Goal: Transaction & Acquisition: Purchase product/service

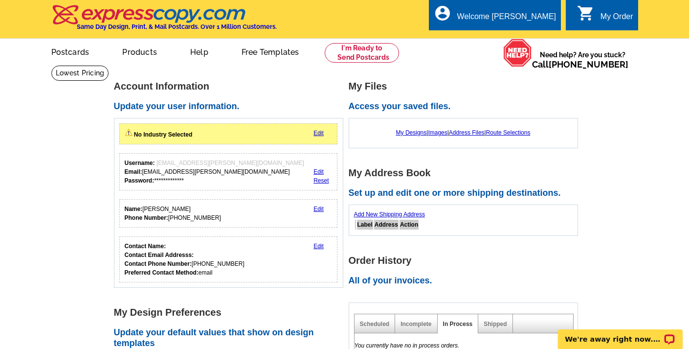
click at [318, 133] on link "Edit" at bounding box center [318, 133] width 10 height 7
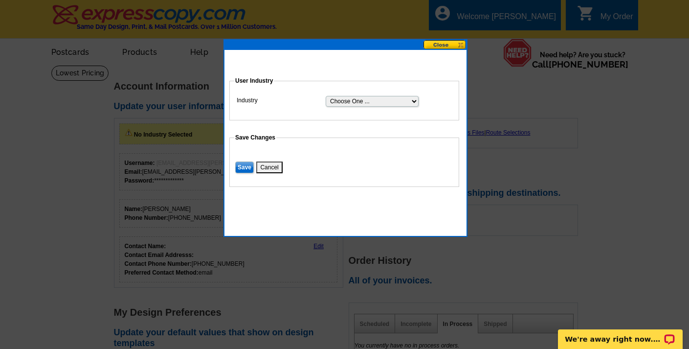
select select "2"
click at [243, 164] on input "Save" at bounding box center [244, 167] width 19 height 12
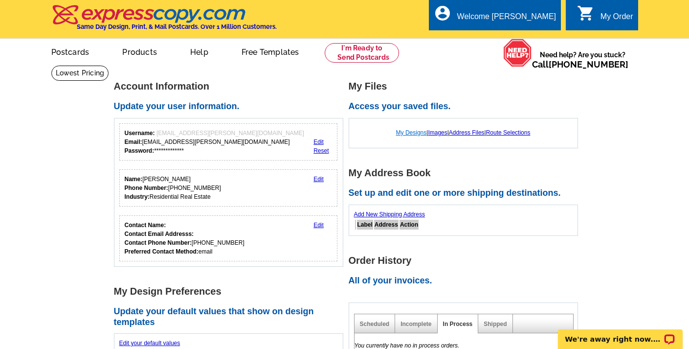
click at [406, 132] on link "My Designs" at bounding box center [411, 132] width 31 height 7
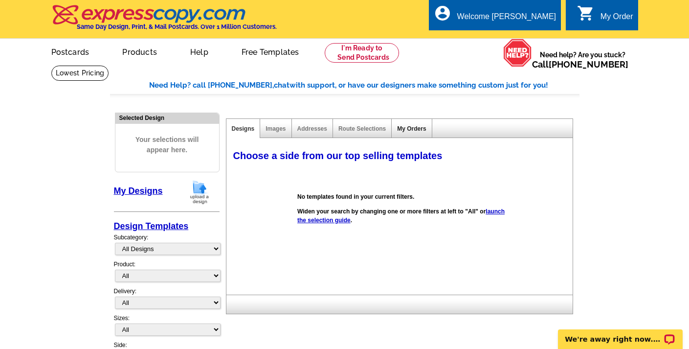
click at [416, 128] on link "My Orders" at bounding box center [411, 128] width 29 height 7
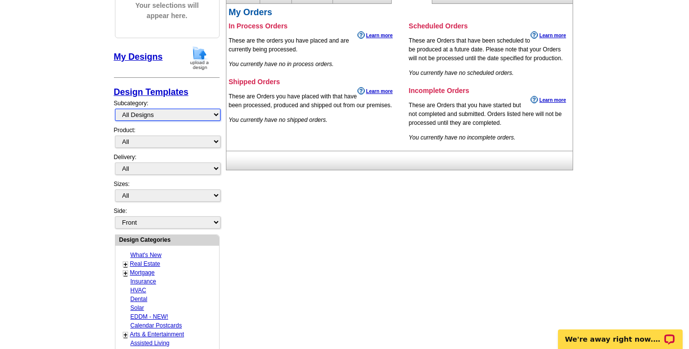
scroll to position [136, 0]
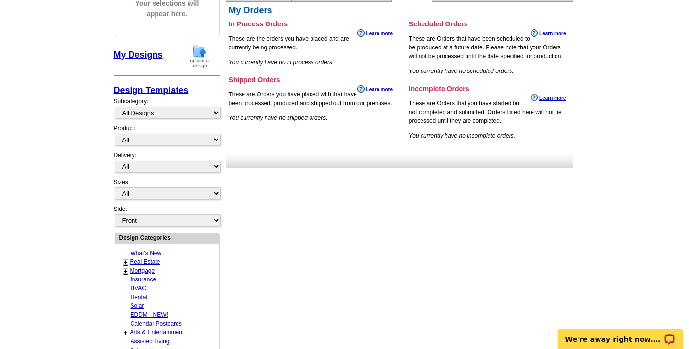
click at [125, 258] on link "+" at bounding box center [126, 262] width 4 height 8
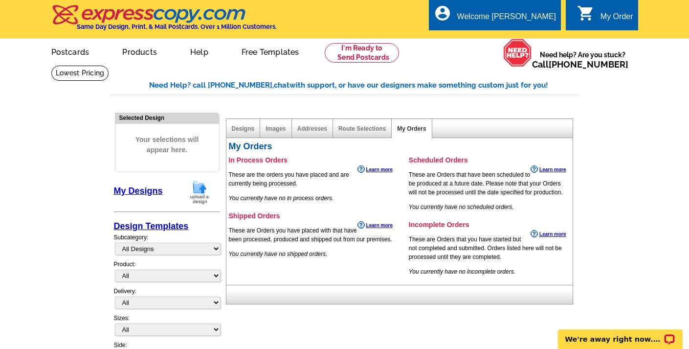
scroll to position [0, 0]
click at [72, 51] on link "Postcards" at bounding box center [70, 51] width 68 height 23
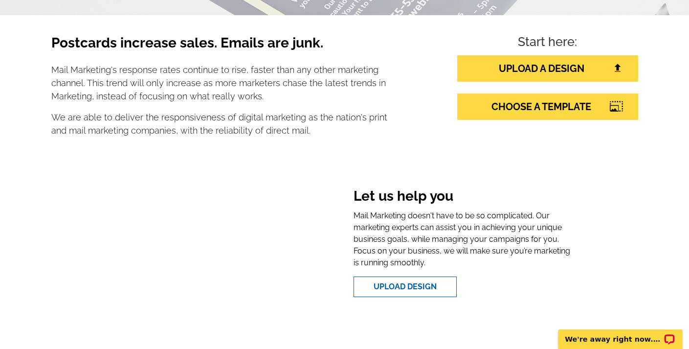
scroll to position [160, 0]
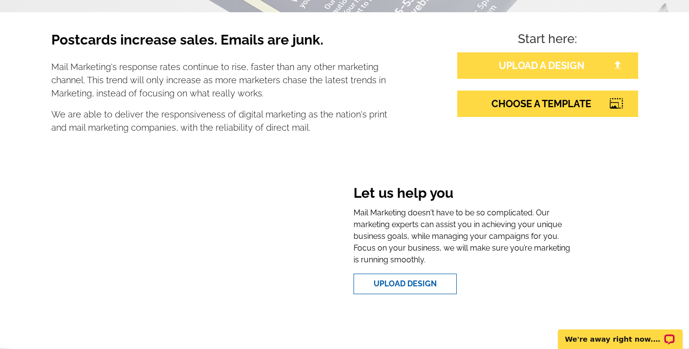
click at [533, 65] on link "UPLOAD A DESIGN" at bounding box center [547, 65] width 181 height 26
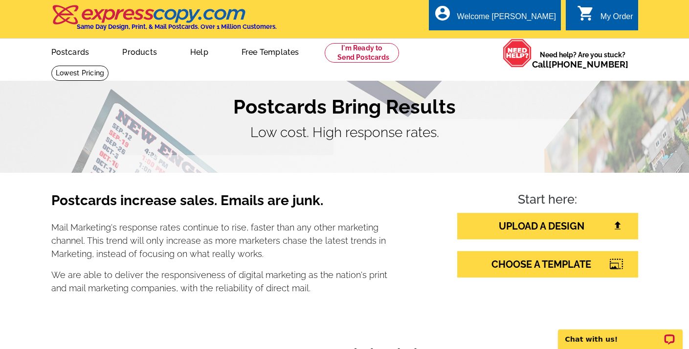
scroll to position [0, 0]
click at [520, 263] on link "CHOOSE A TEMPLATE" at bounding box center [547, 264] width 181 height 26
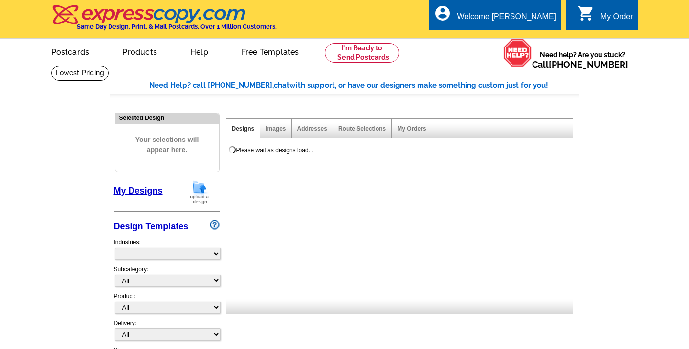
select select "785"
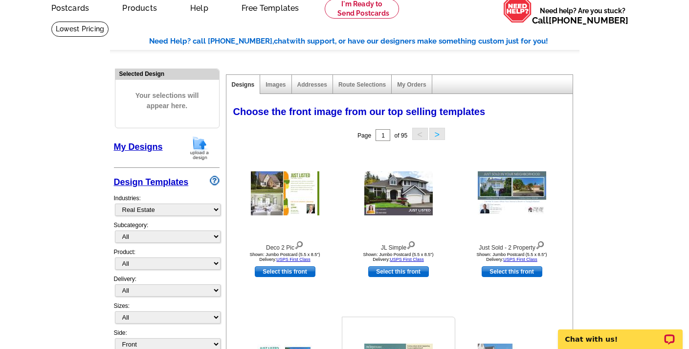
scroll to position [44, 0]
click at [396, 271] on link "Select this front" at bounding box center [398, 271] width 61 height 11
select select "2"
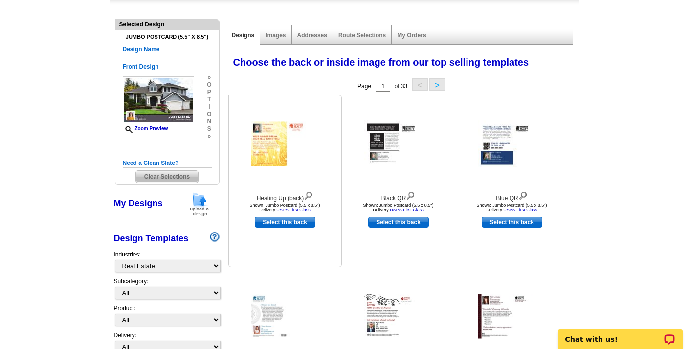
scroll to position [97, 0]
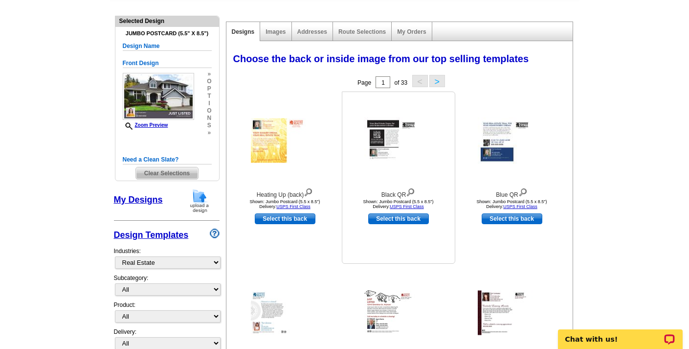
click at [413, 190] on img at bounding box center [410, 191] width 9 height 11
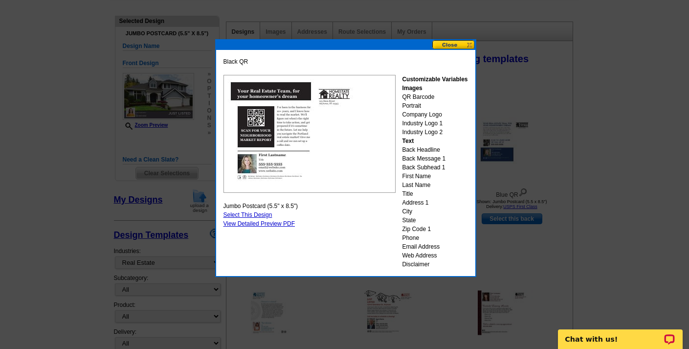
click at [453, 45] on button at bounding box center [453, 44] width 43 height 9
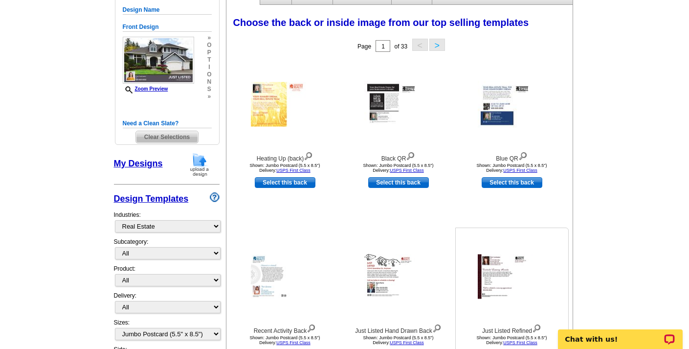
scroll to position [132, 0]
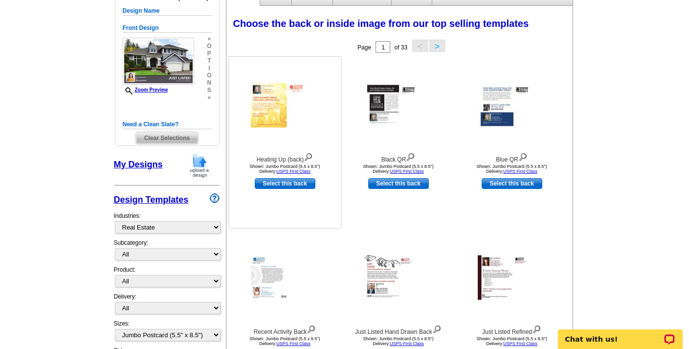
click at [310, 156] on img at bounding box center [308, 156] width 9 height 11
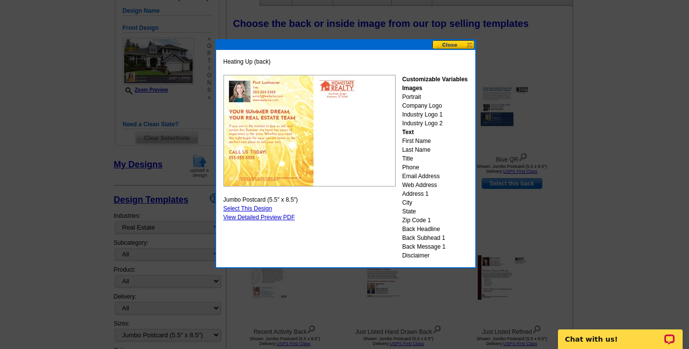
click at [455, 43] on button at bounding box center [453, 44] width 43 height 9
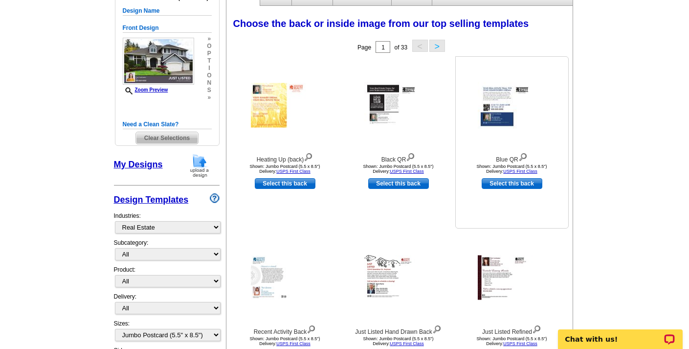
click at [525, 158] on img at bounding box center [522, 156] width 9 height 11
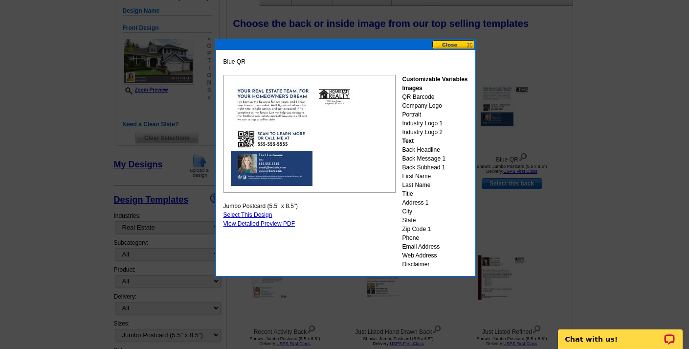
click at [456, 45] on button at bounding box center [453, 44] width 43 height 9
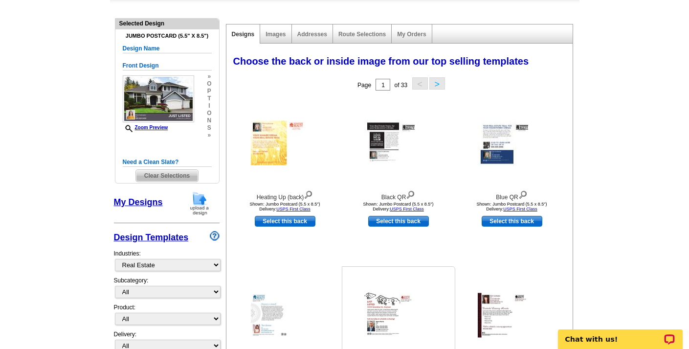
scroll to position [92, 0]
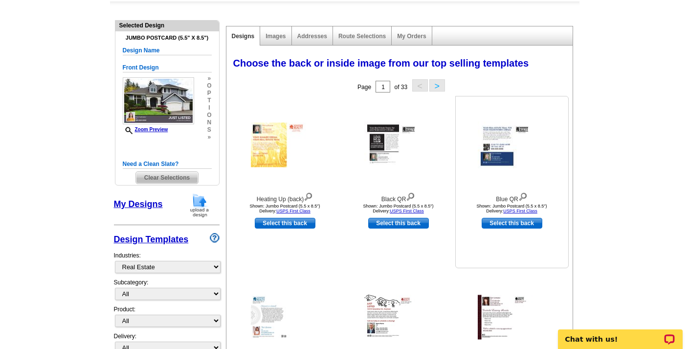
click at [525, 196] on img at bounding box center [522, 195] width 9 height 11
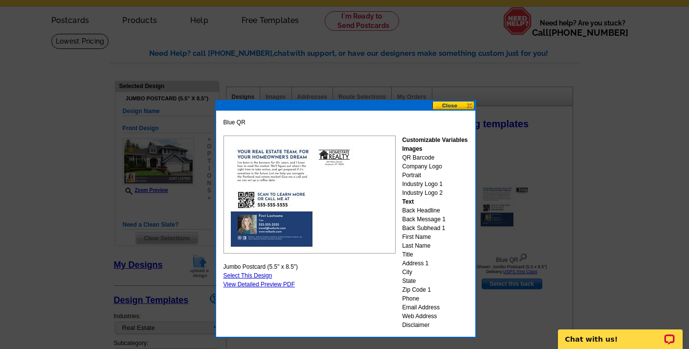
scroll to position [31, 0]
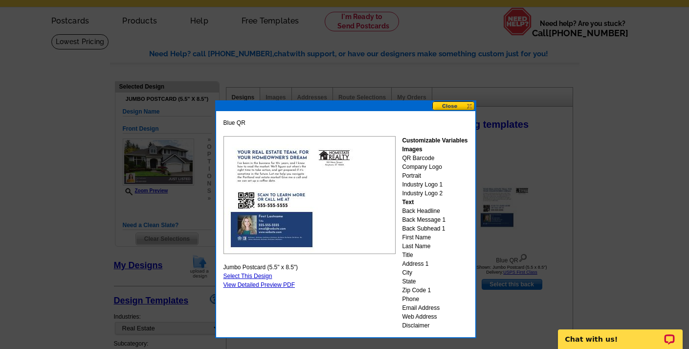
click at [452, 106] on button at bounding box center [453, 105] width 43 height 9
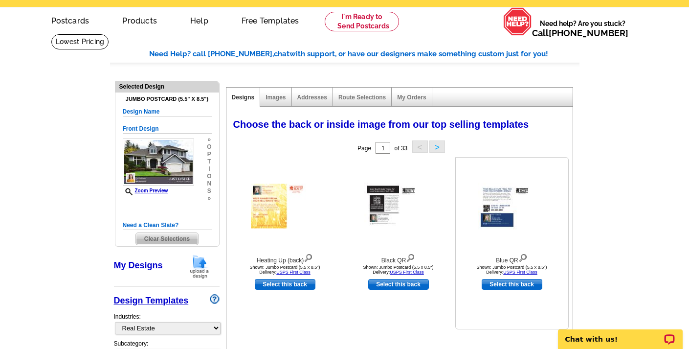
click at [518, 282] on link "Select this back" at bounding box center [512, 284] width 61 height 11
select select "front"
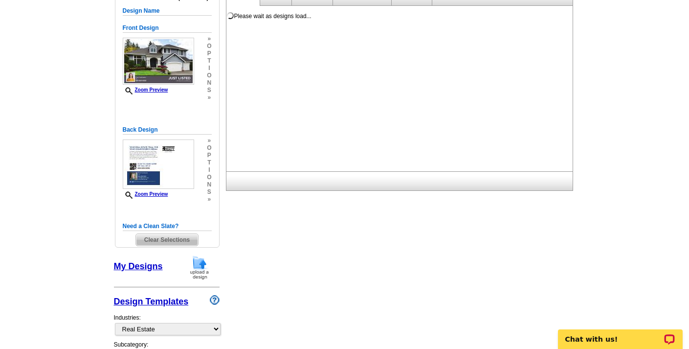
scroll to position [134, 0]
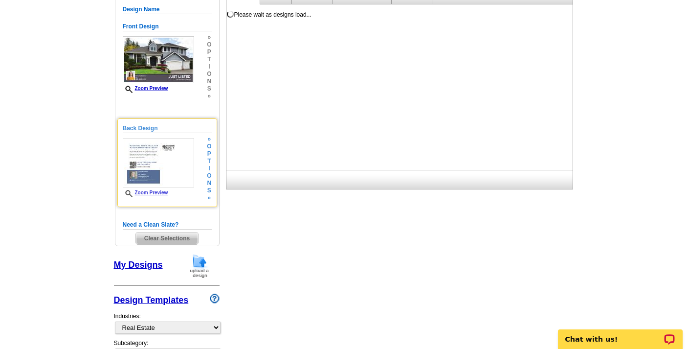
click at [209, 198] on span "»" at bounding box center [209, 197] width 4 height 7
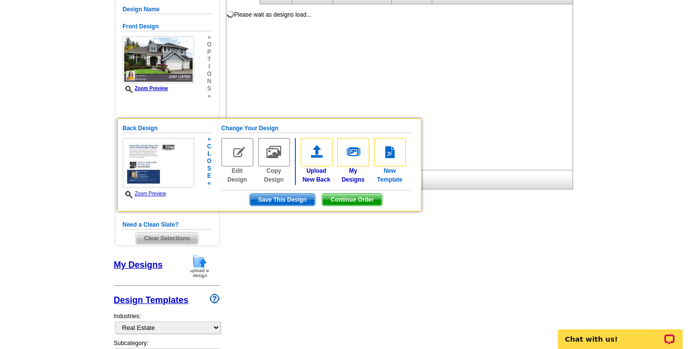
click at [390, 153] on img at bounding box center [390, 152] width 32 height 28
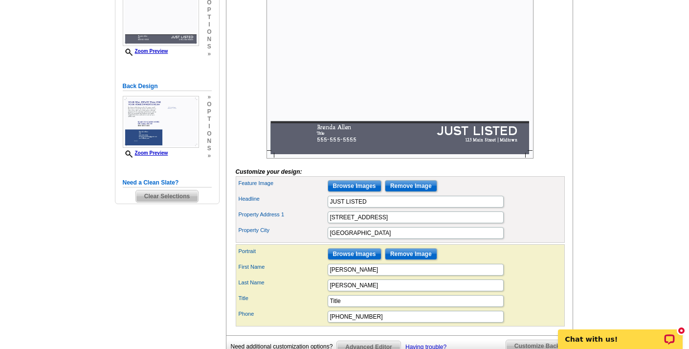
scroll to position [189, 0]
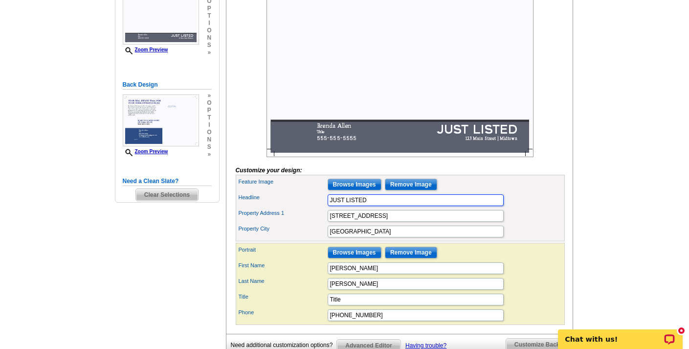
click at [369, 206] on input "JUST LISTED" at bounding box center [416, 200] width 176 height 12
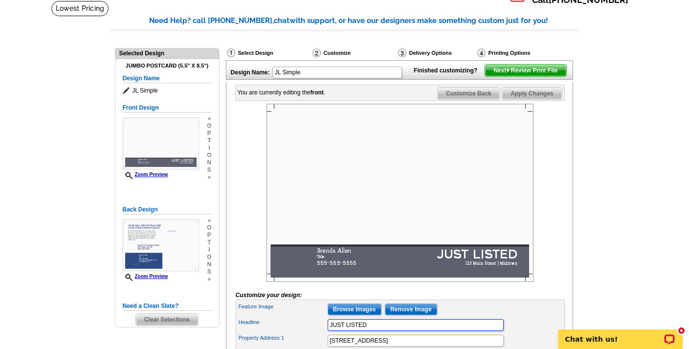
scroll to position [66, 0]
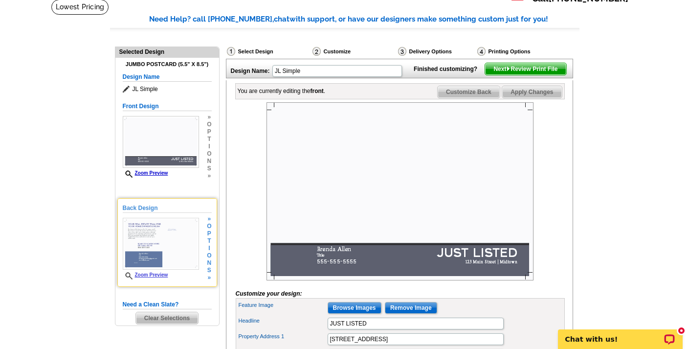
click at [157, 242] on img at bounding box center [161, 244] width 76 height 52
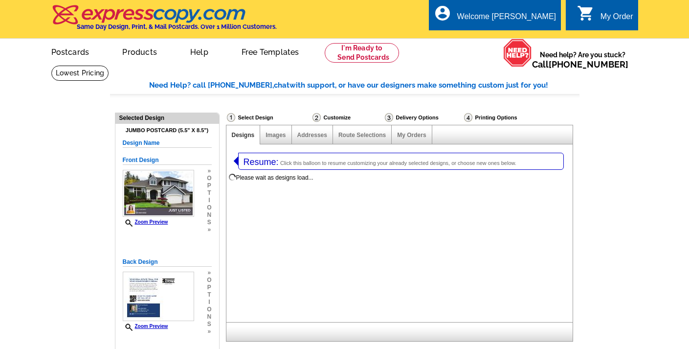
select select "1"
select select "2"
select select "back"
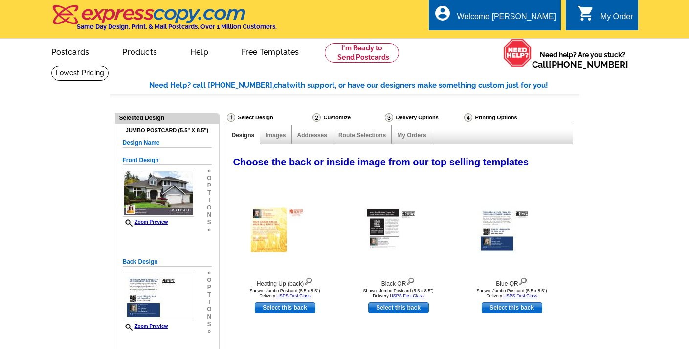
select select "785"
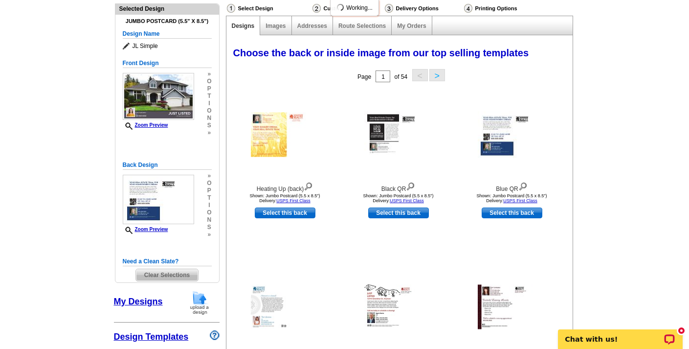
scroll to position [118, 0]
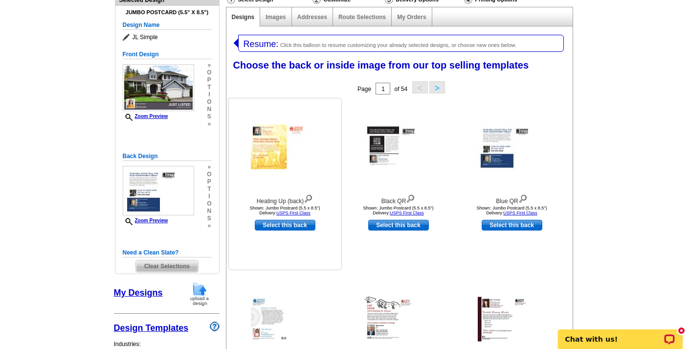
click at [289, 225] on link "Select this back" at bounding box center [285, 225] width 61 height 11
select select "front"
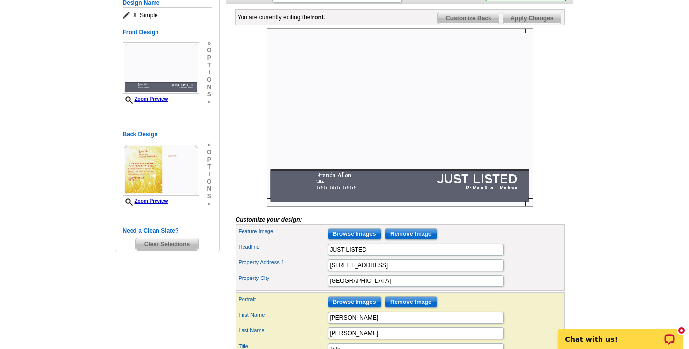
scroll to position [141, 0]
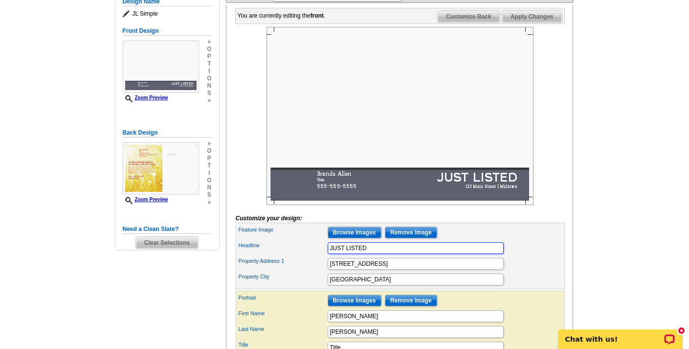
click at [371, 254] on input "JUST LISTED" at bounding box center [416, 248] width 176 height 12
drag, startPoint x: 370, startPoint y: 264, endPoint x: 304, endPoint y: 264, distance: 66.0
click at [304, 256] on div "Headline JUST LISTED" at bounding box center [400, 248] width 325 height 16
type input "CROSSTOWN LUXURY"
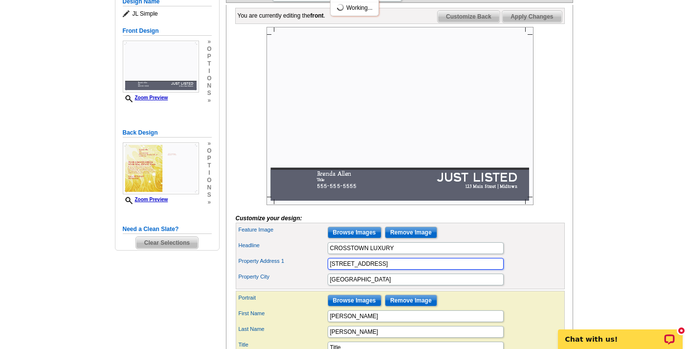
drag, startPoint x: 381, startPoint y: 280, endPoint x: 317, endPoint y: 280, distance: 64.1
click at [317, 271] on div "Property Address 1 [STREET_ADDRESS]" at bounding box center [400, 264] width 325 height 16
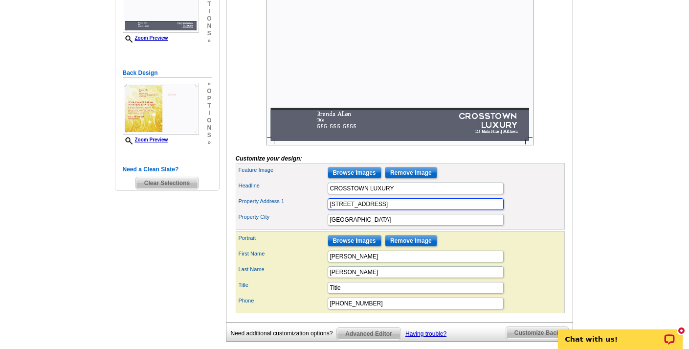
scroll to position [202, 0]
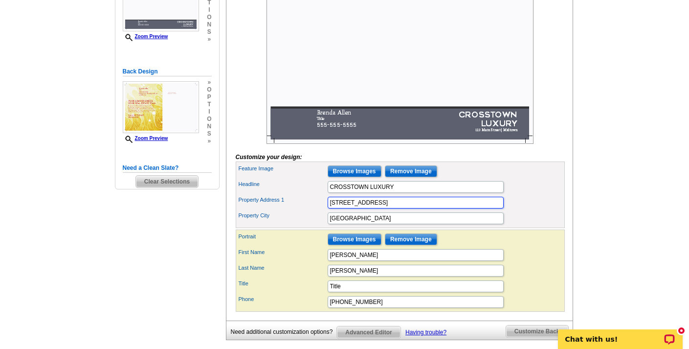
type input "[STREET_ADDRESS]"
click at [515, 247] on div "Portrait Browse Images Remove Image" at bounding box center [400, 239] width 325 height 16
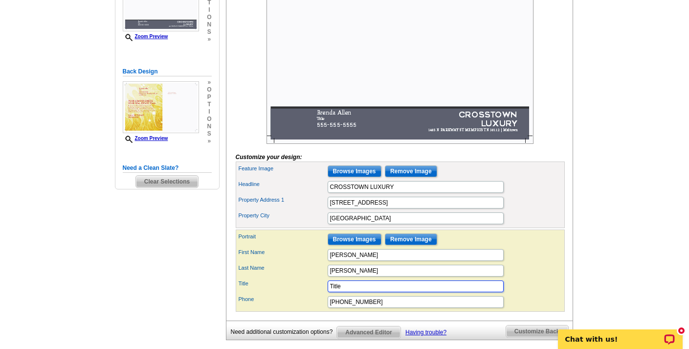
click at [344, 292] on input "Title" at bounding box center [416, 286] width 176 height 12
drag, startPoint x: 344, startPoint y: 302, endPoint x: 305, endPoint y: 301, distance: 38.7
click at [305, 294] on div "Title Title" at bounding box center [400, 286] width 325 height 16
type input "BROKER"
drag, startPoint x: 370, startPoint y: 317, endPoint x: 320, endPoint y: 317, distance: 50.4
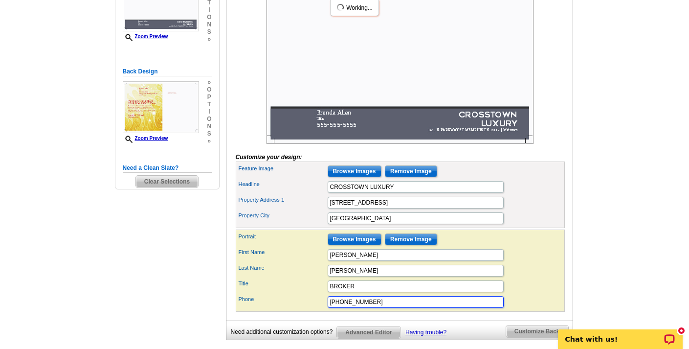
click at [318, 310] on div "Phone 555-555-5555" at bounding box center [400, 302] width 325 height 16
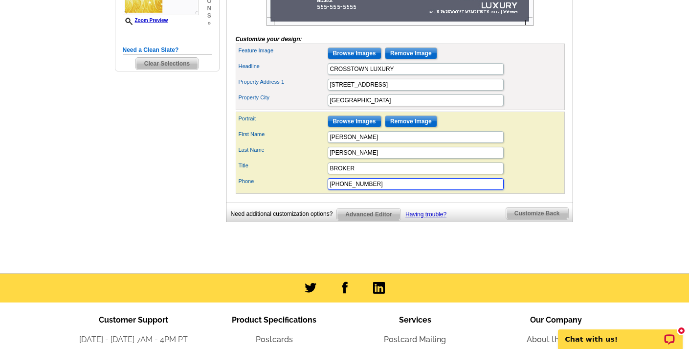
scroll to position [321, 0]
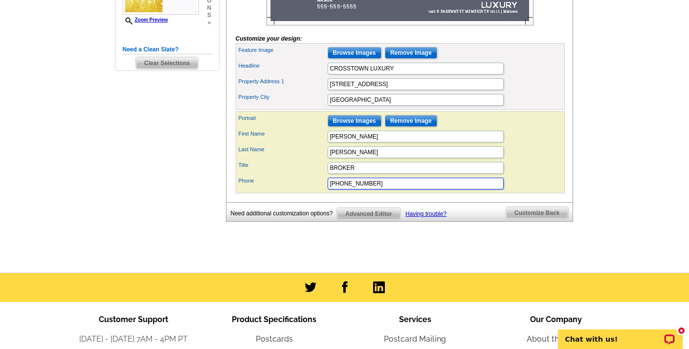
type input "901-672-8293"
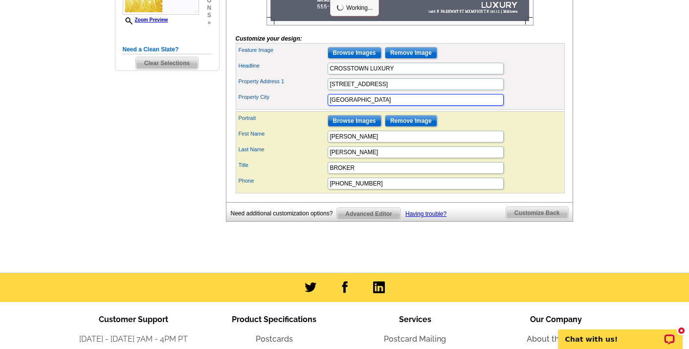
drag, startPoint x: 357, startPoint y: 115, endPoint x: 315, endPoint y: 111, distance: 41.8
click at [315, 108] on div "Property City Midtown" at bounding box center [400, 100] width 325 height 16
type input "EVERGREEN"
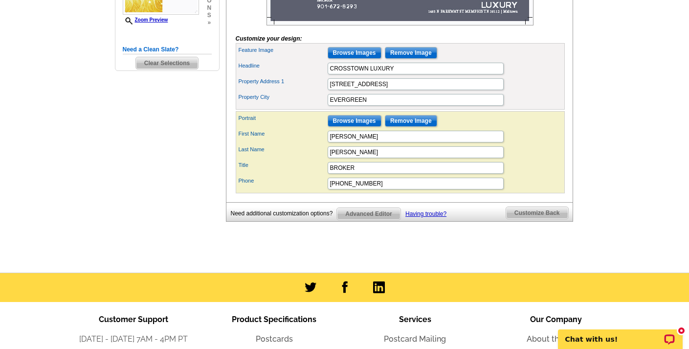
click at [480, 260] on div "Need Help? call 800-260-5887, chat with support, or have our designers make som…" at bounding box center [345, 11] width 470 height 505
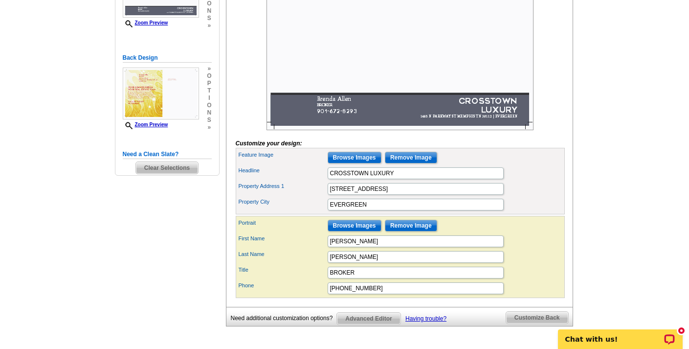
scroll to position [217, 0]
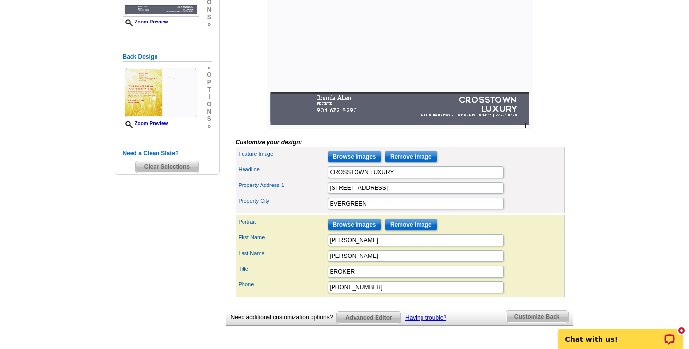
click at [359, 162] on input "Browse Images" at bounding box center [355, 157] width 54 height 12
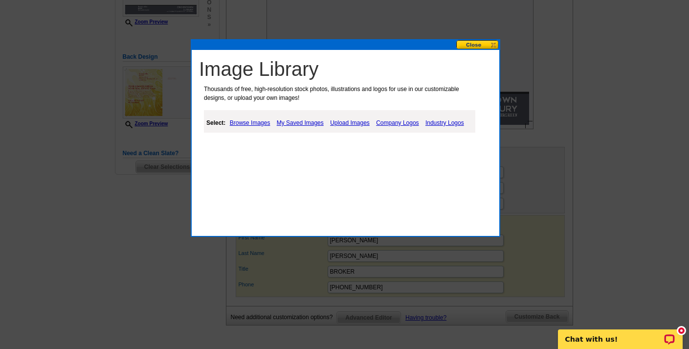
click at [355, 123] on link "Upload Images" at bounding box center [350, 123] width 45 height 12
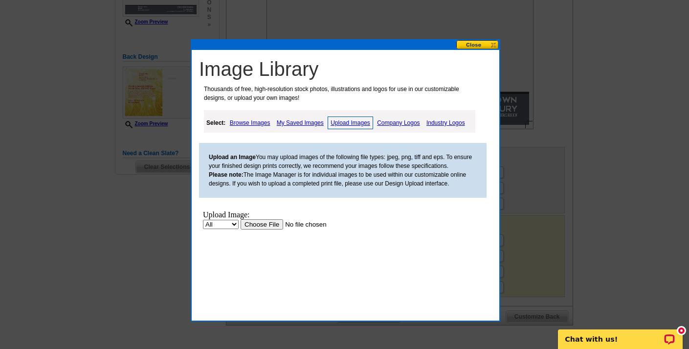
scroll to position [0, 0]
click at [267, 224] on input "file" at bounding box center [303, 224] width 124 height 10
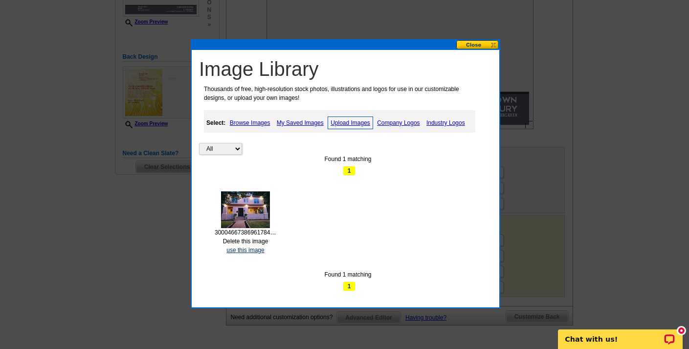
click at [248, 248] on link "use this image" at bounding box center [245, 249] width 38 height 7
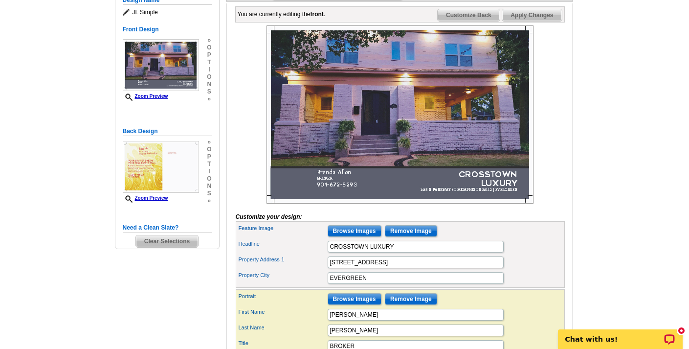
scroll to position [142, 0]
click at [415, 237] on input "Remove Image" at bounding box center [411, 231] width 52 height 12
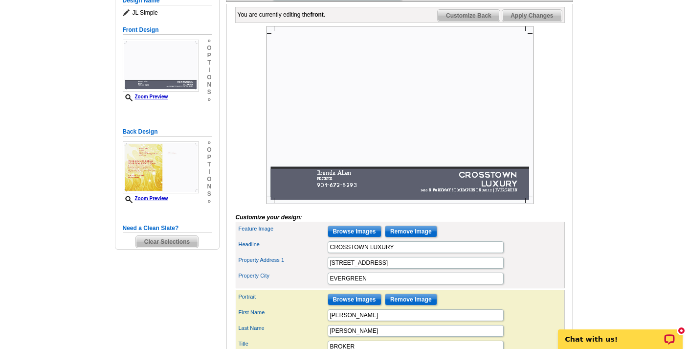
click at [365, 237] on input "Browse Images" at bounding box center [355, 231] width 54 height 12
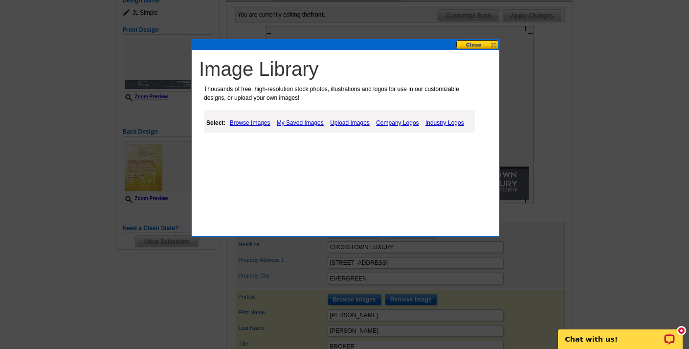
click at [351, 123] on link "Upload Images" at bounding box center [350, 123] width 45 height 12
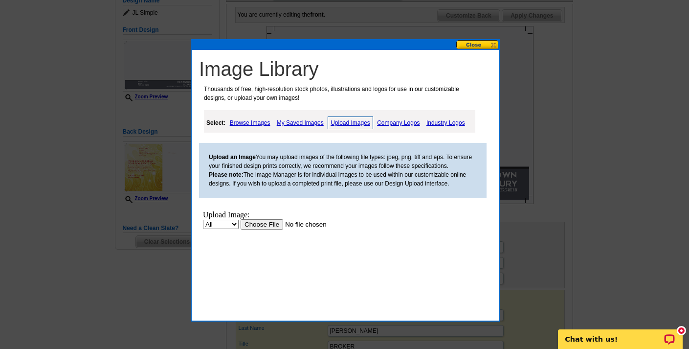
scroll to position [0, 0]
click at [266, 224] on input "file" at bounding box center [303, 224] width 124 height 10
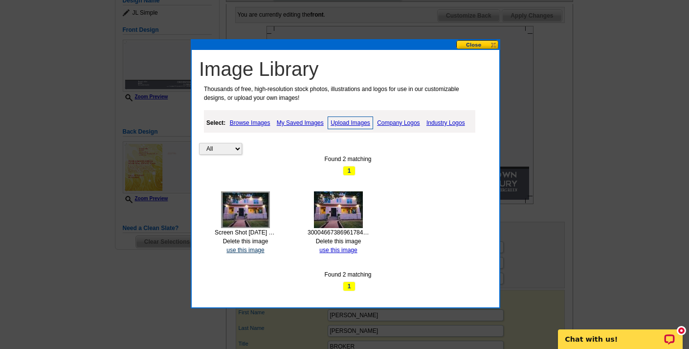
click at [244, 248] on link "use this image" at bounding box center [245, 249] width 38 height 7
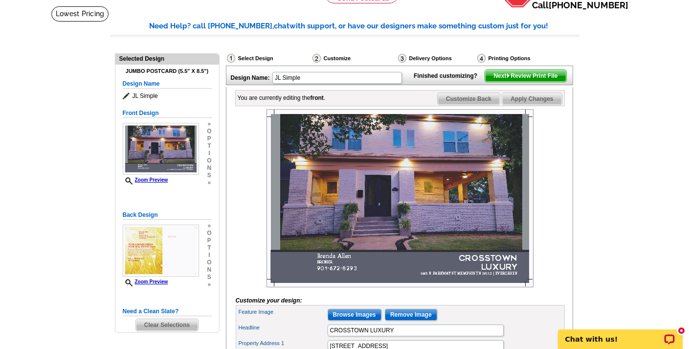
scroll to position [60, 0]
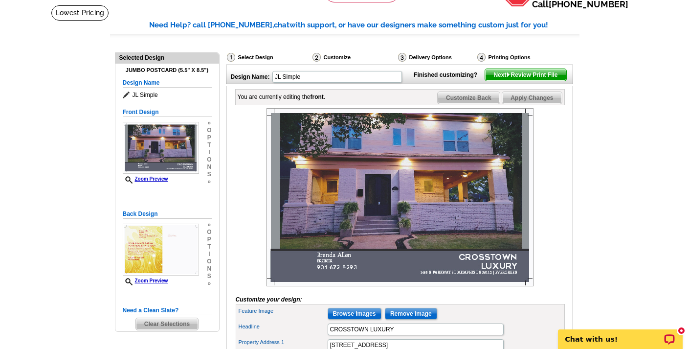
click at [364, 319] on input "Browse Images" at bounding box center [355, 314] width 54 height 12
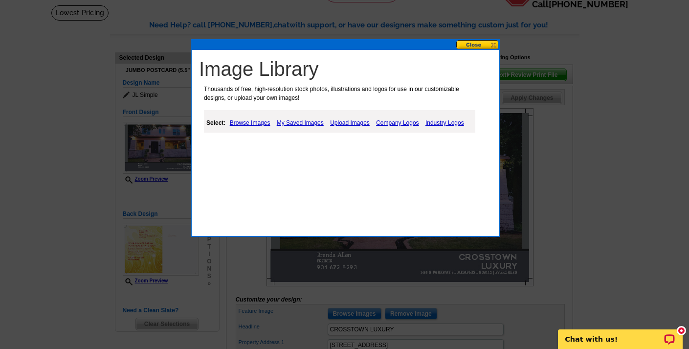
click at [305, 121] on link "My Saved Images" at bounding box center [300, 123] width 52 height 12
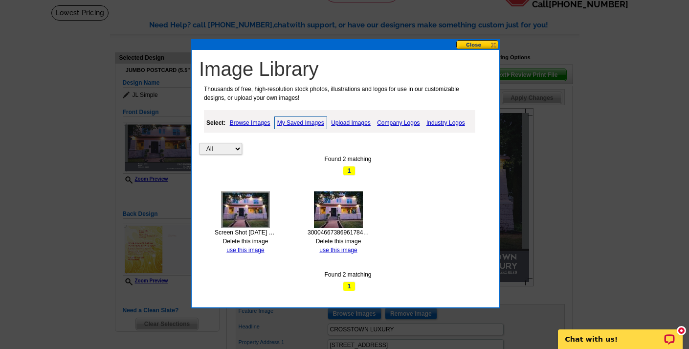
click at [341, 207] on img at bounding box center [338, 209] width 49 height 37
click at [342, 249] on link "use this image" at bounding box center [338, 249] width 38 height 7
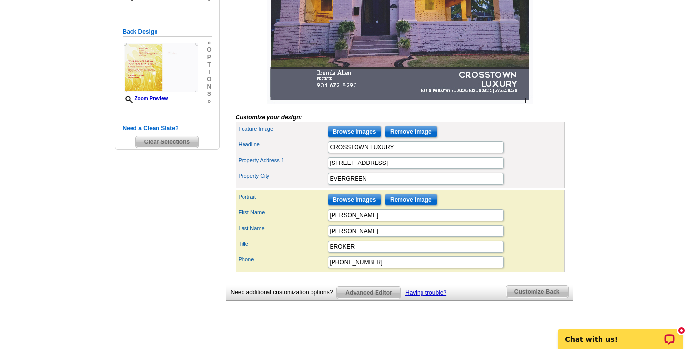
scroll to position [244, 0]
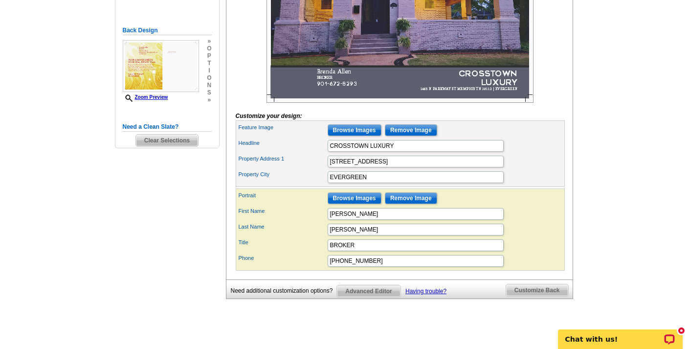
click at [363, 204] on input "Browse Images" at bounding box center [355, 198] width 54 height 12
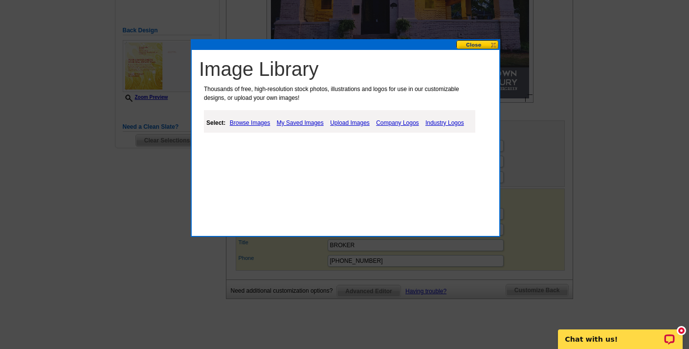
click at [355, 122] on link "Upload Images" at bounding box center [350, 123] width 45 height 12
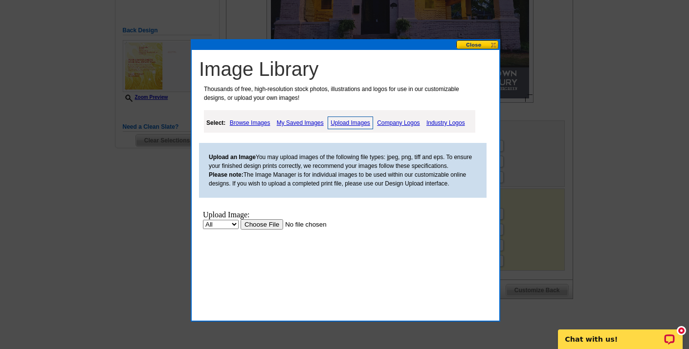
scroll to position [0, 0]
click at [269, 224] on input "file" at bounding box center [303, 224] width 124 height 10
click at [263, 224] on input "file" at bounding box center [303, 224] width 124 height 10
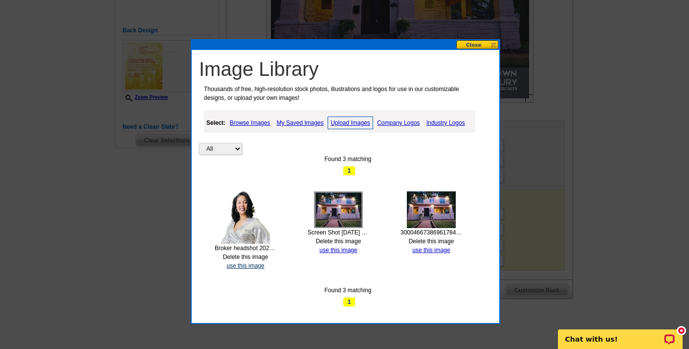
click at [250, 263] on link "use this image" at bounding box center [245, 265] width 38 height 7
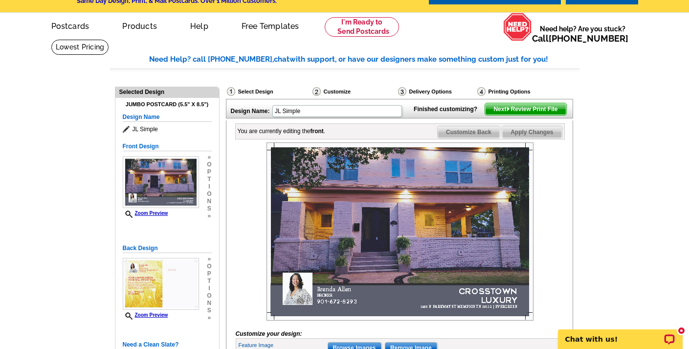
scroll to position [25, 0]
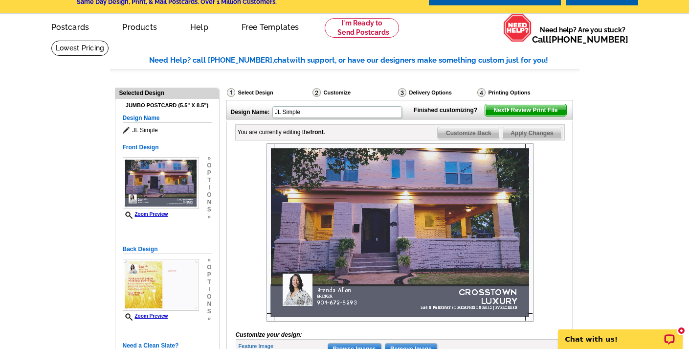
click at [540, 139] on span "Apply Changes" at bounding box center [531, 133] width 59 height 12
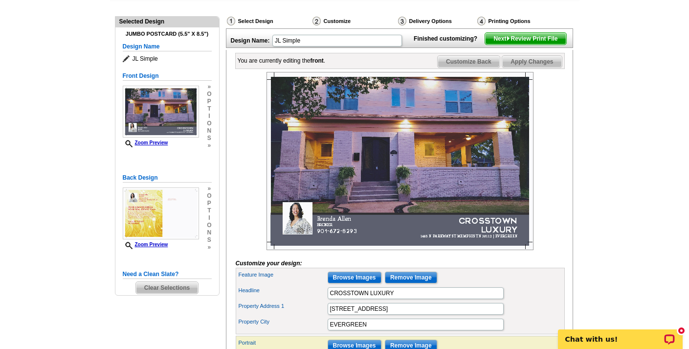
scroll to position [97, 0]
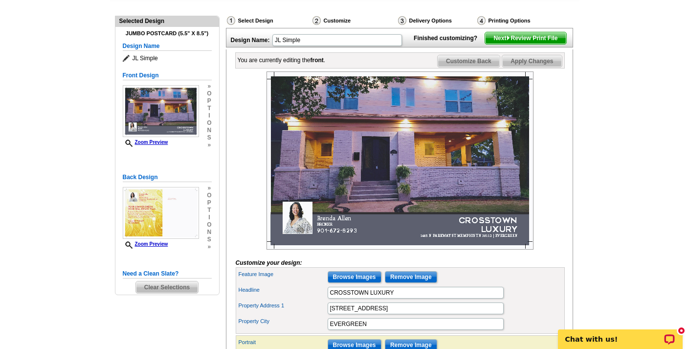
click at [399, 246] on img at bounding box center [400, 160] width 267 height 178
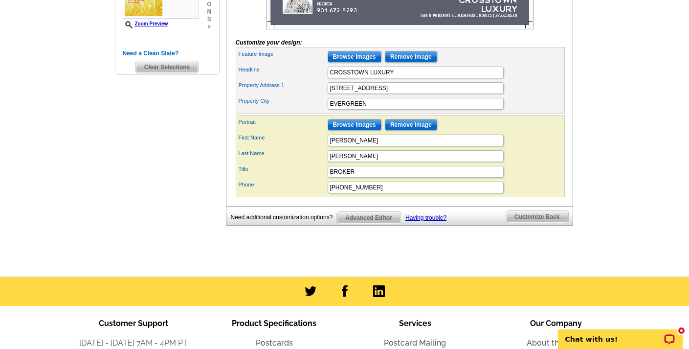
scroll to position [318, 0]
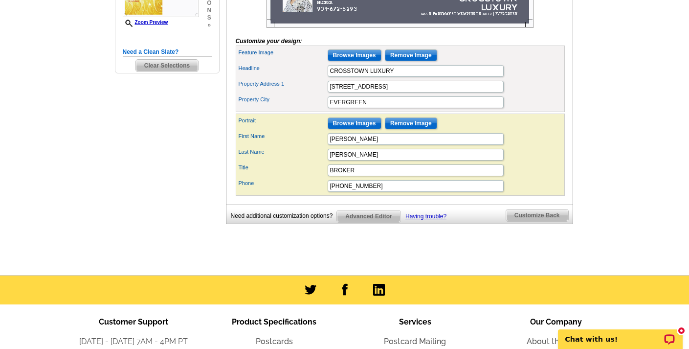
click at [550, 221] on span "Customize Back" at bounding box center [537, 215] width 62 height 12
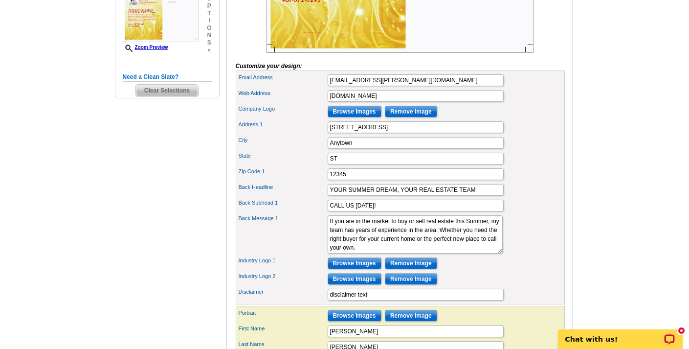
scroll to position [295, 0]
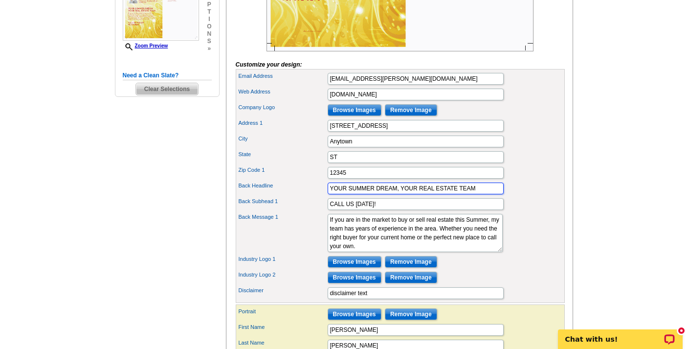
click at [481, 194] on input "YOUR SUMMER DREAM, YOUR REAL ESTATE TEAM" at bounding box center [416, 188] width 176 height 12
drag, startPoint x: 480, startPoint y: 202, endPoint x: 324, endPoint y: 200, distance: 156.5
click at [324, 196] on div "Back Headline YOUR SUMMER DREAM, YOUR REAL ESTATE TEAM" at bounding box center [400, 188] width 325 height 16
type input "UPGRADE YOUR LIFESTYLE WITH THIS CROSSTOWN DREAM HOME"
click at [380, 210] on input "CALL US TODAY!" at bounding box center [416, 204] width 176 height 12
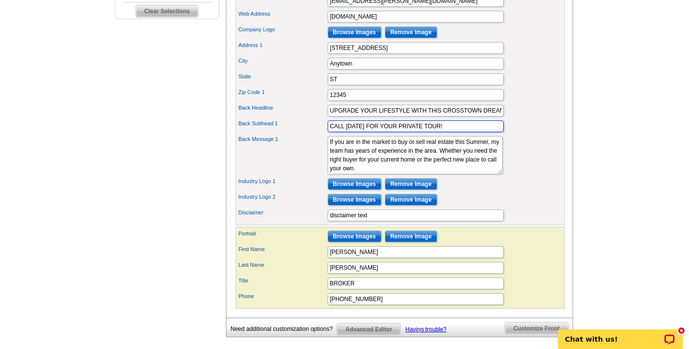
scroll to position [374, 0]
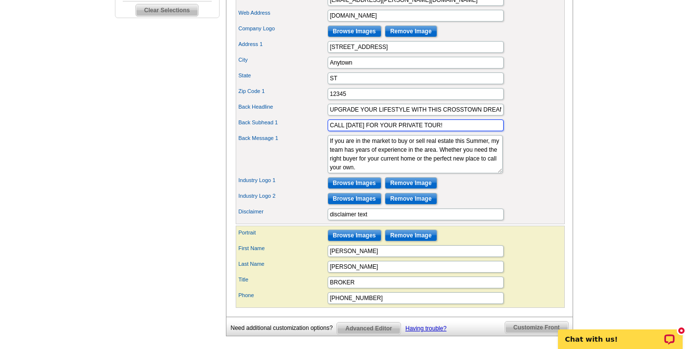
type input "CALL TODAY FOR YOUR PRIVATE TOUR!"
click at [351, 189] on input "Browse Images" at bounding box center [355, 183] width 54 height 12
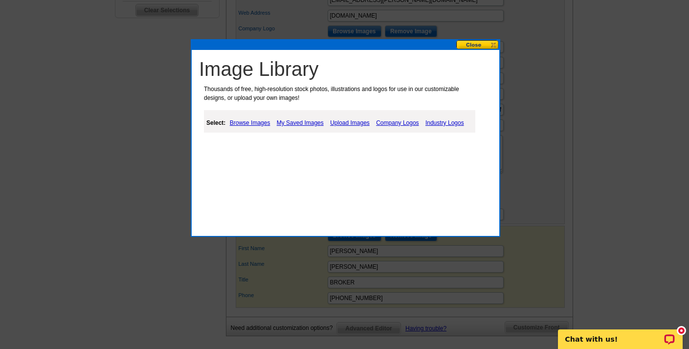
click at [361, 124] on link "Upload Images" at bounding box center [350, 123] width 45 height 12
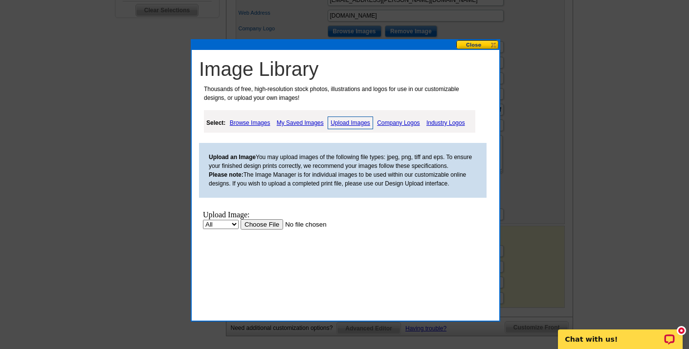
scroll to position [0, 0]
click at [269, 224] on input "file" at bounding box center [303, 224] width 124 height 10
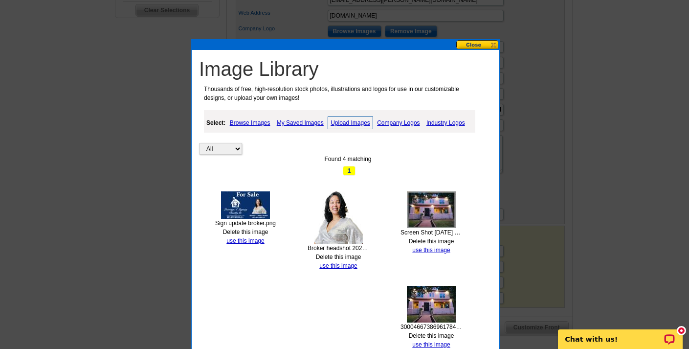
click at [359, 123] on link "Upload Images" at bounding box center [350, 122] width 45 height 13
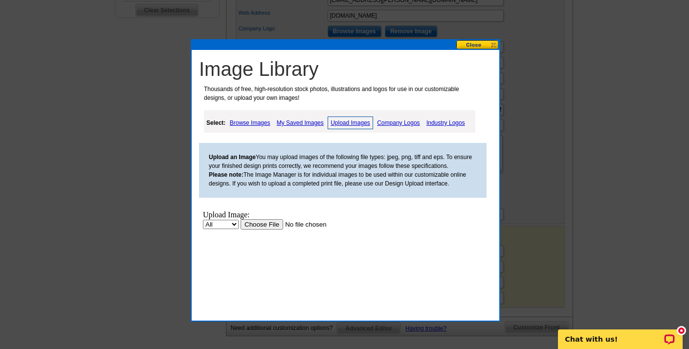
click at [270, 223] on input "file" at bounding box center [303, 224] width 124 height 10
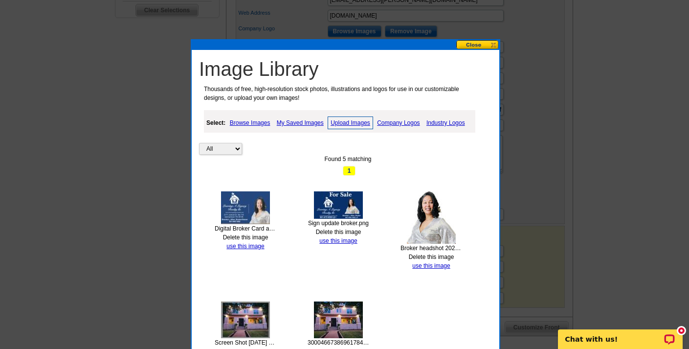
click at [354, 123] on link "Upload Images" at bounding box center [350, 122] width 45 height 13
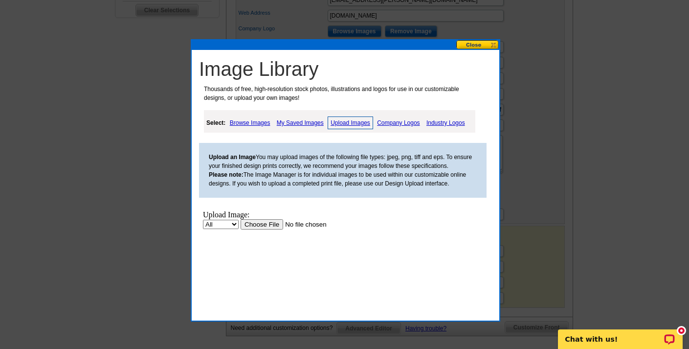
click at [266, 224] on input "file" at bounding box center [303, 224] width 124 height 10
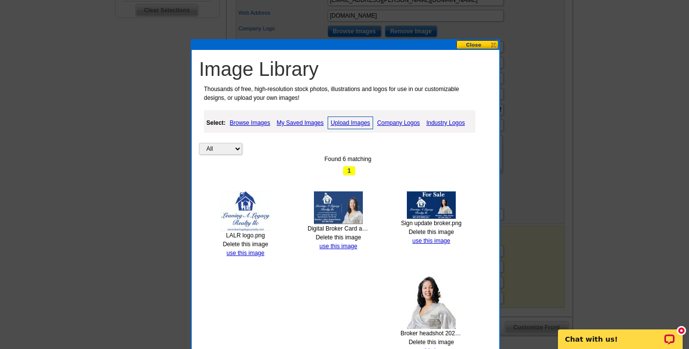
click at [350, 121] on link "Upload Images" at bounding box center [350, 122] width 45 height 13
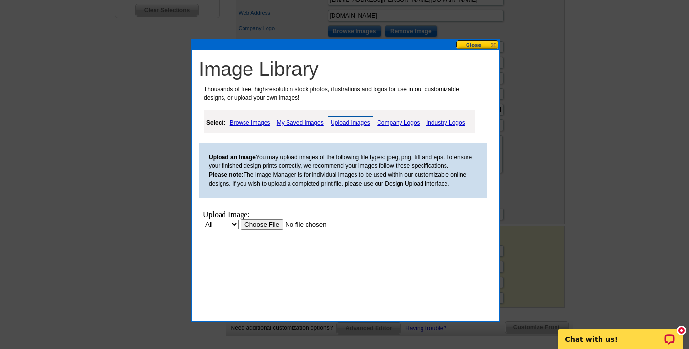
click at [266, 224] on input "file" at bounding box center [303, 224] width 124 height 10
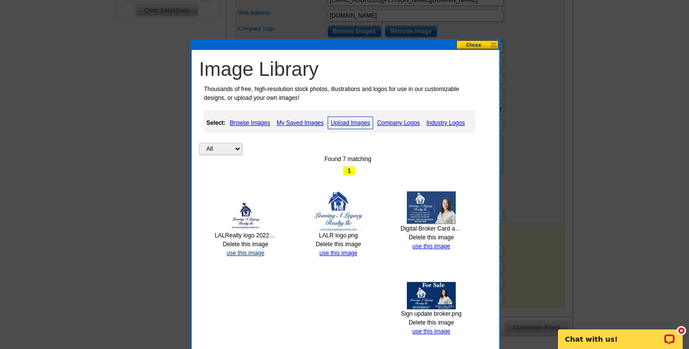
click at [246, 252] on link "use this image" at bounding box center [245, 252] width 38 height 7
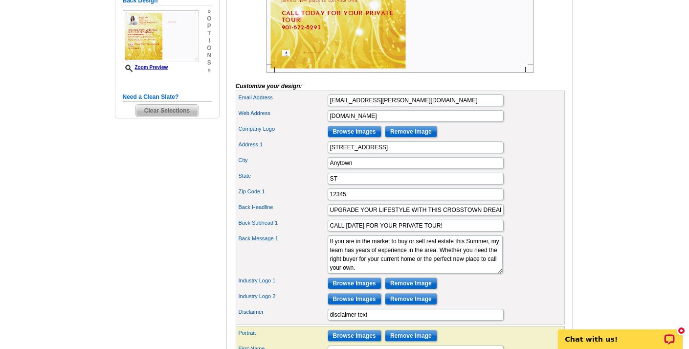
scroll to position [9, 0]
click at [410, 273] on textarea "If you are in the market to buy or sell real estate this Summer, my team has ye…" at bounding box center [415, 254] width 175 height 38
drag, startPoint x: 407, startPoint y: 285, endPoint x: 327, endPoint y: 248, distance: 87.6
click at [327, 248] on div "Email Address listingagent.allen@gmail.com Web Address website.com Company Logo…" at bounding box center [400, 207] width 329 height 234
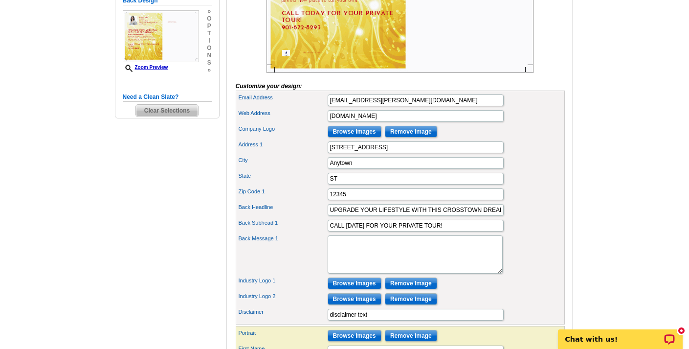
click at [490, 275] on div "Back Message 1 If you are in the market to buy or sell real estate this Summer,…" at bounding box center [400, 254] width 325 height 42
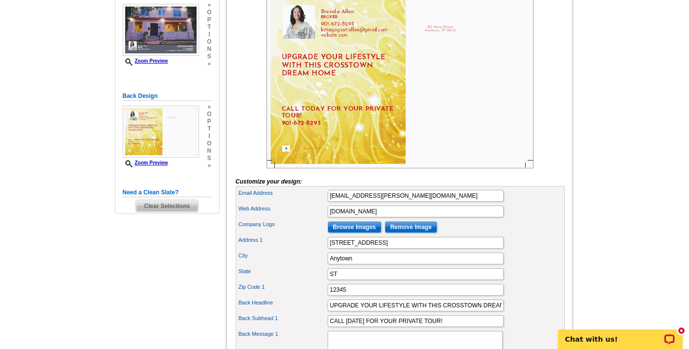
scroll to position [177, 0]
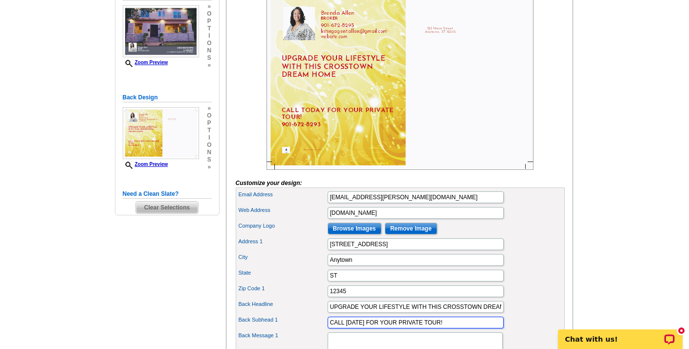
click at [424, 328] on input "CALL TODAY FOR YOUR PRIVATE TOUR!" at bounding box center [416, 322] width 176 height 12
type input "CALL TODAY FOR YOUR PERSONAL TOUR!"
click at [477, 313] on input "UPGRADE YOUR LIFESTYLE WITH THIS CROSSTOWN DREAM HOME" at bounding box center [416, 307] width 176 height 12
type input "UPGRADE YOUR LIFESTYLE WITH THIS CROSSTOWN DREAM HOME!"
click at [543, 268] on div "City Anytown" at bounding box center [400, 260] width 325 height 16
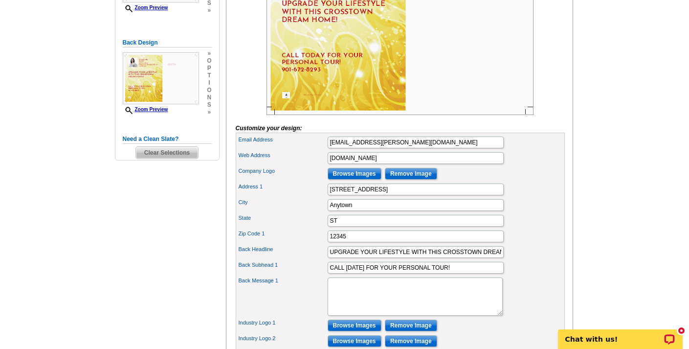
scroll to position [232, 0]
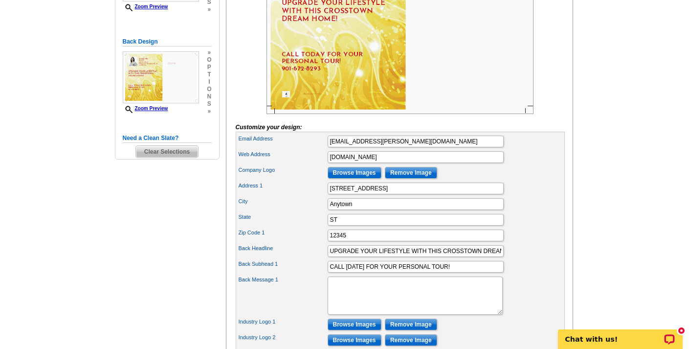
click at [361, 179] on input "Browse Images" at bounding box center [355, 173] width 54 height 12
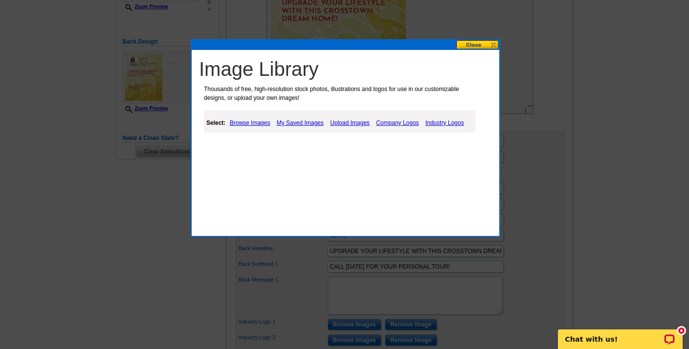
click at [399, 122] on link "Company Logos" at bounding box center [397, 123] width 47 height 12
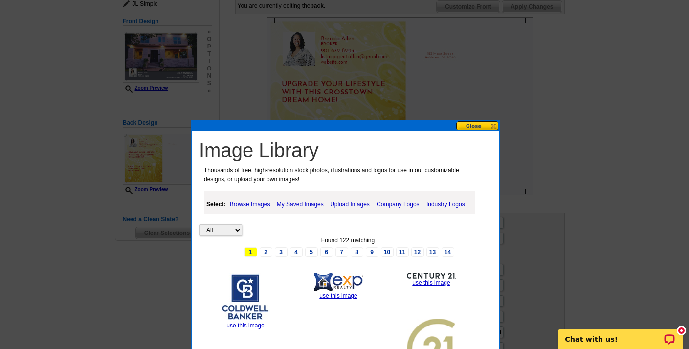
scroll to position [151, 0]
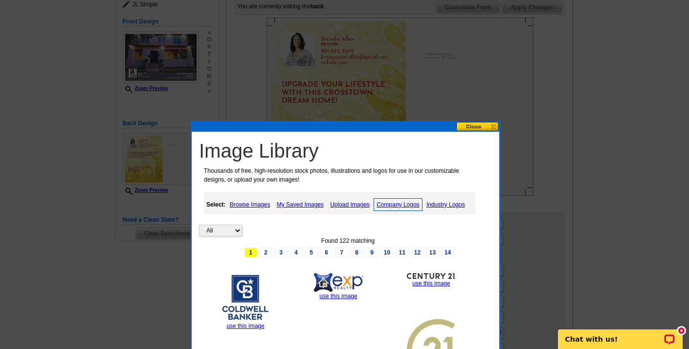
click at [447, 204] on link "Industry Logos" at bounding box center [446, 205] width 44 height 12
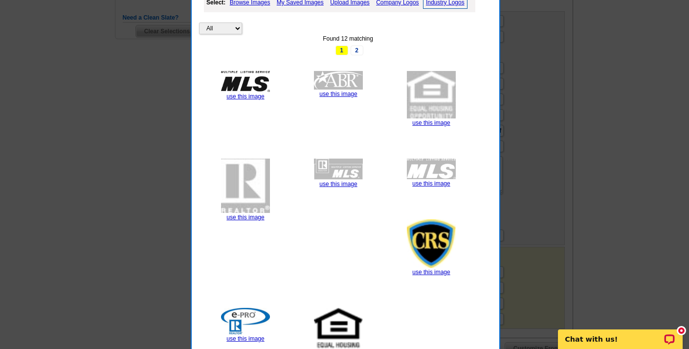
scroll to position [351, 0]
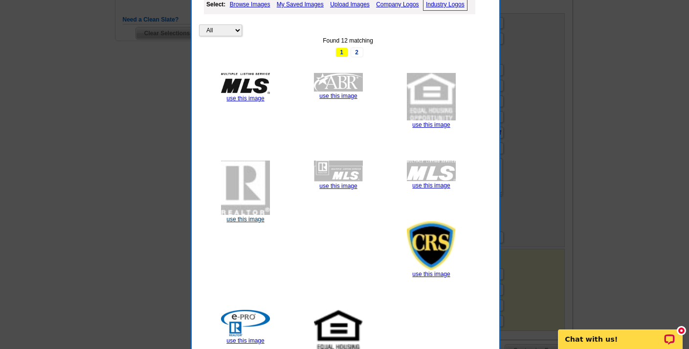
click at [243, 218] on link "use this image" at bounding box center [245, 219] width 38 height 7
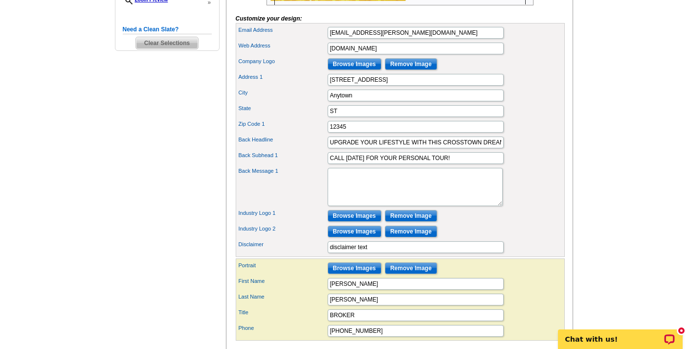
scroll to position [348, 0]
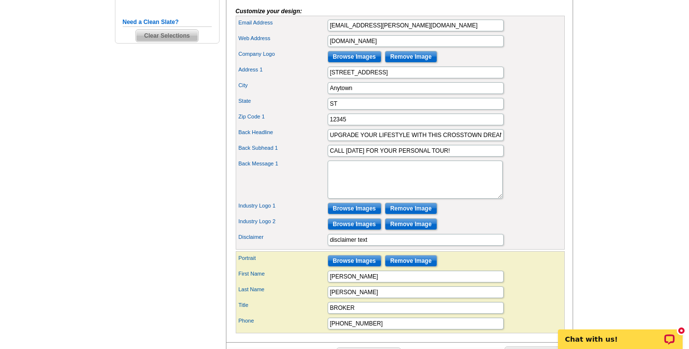
click at [418, 214] on input "Remove Image" at bounding box center [411, 208] width 52 height 12
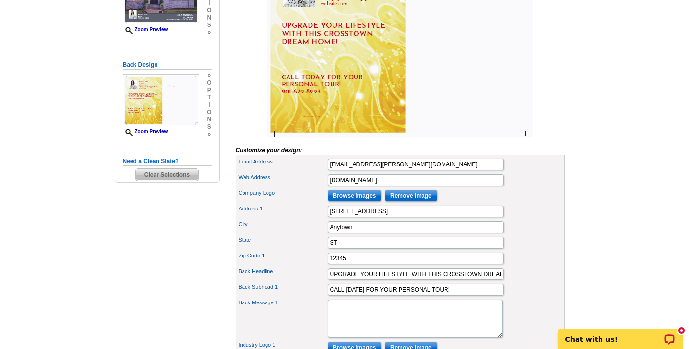
scroll to position [208, 0]
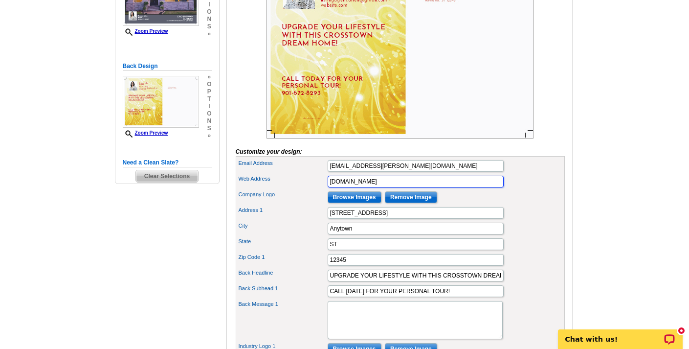
drag, startPoint x: 372, startPoint y: 197, endPoint x: 308, endPoint y: 193, distance: 64.6
click at [308, 189] on div "Web Address website.com" at bounding box center [400, 182] width 325 height 16
type input "www.leavingalegacyrealty.com"
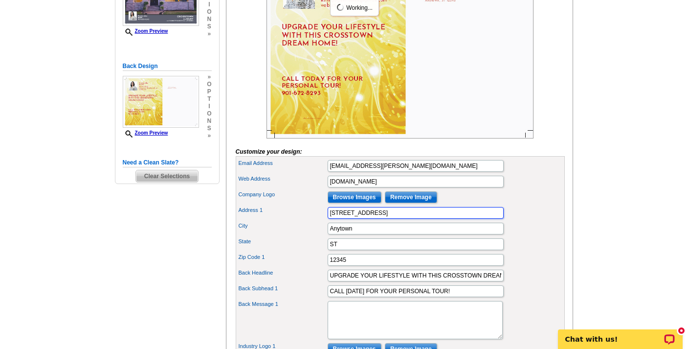
drag, startPoint x: 380, startPoint y: 230, endPoint x: 316, endPoint y: 230, distance: 63.1
click at [316, 221] on div "Address 1 123 Main Street" at bounding box center [400, 213] width 325 height 16
type input "1922 EXETER RD STE 12"
drag, startPoint x: 357, startPoint y: 245, endPoint x: 313, endPoint y: 238, distance: 44.6
click at [313, 236] on div "City Anytown" at bounding box center [400, 229] width 325 height 16
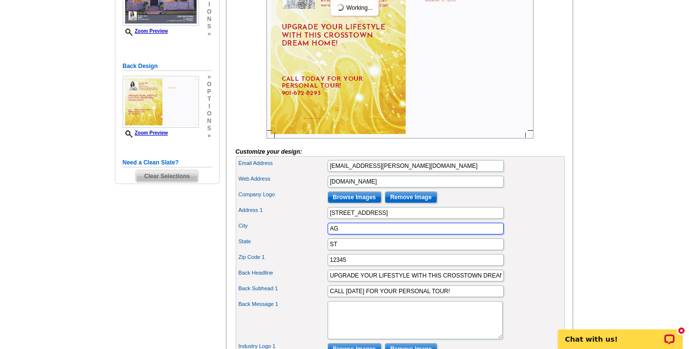
type input "A"
type input "GERMANTOWN"
type input "TN"
type input "38138"
click at [525, 236] on div "City GERMANTOWN" at bounding box center [400, 229] width 325 height 16
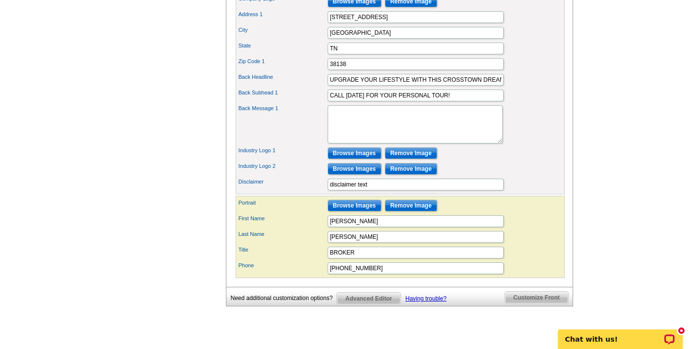
scroll to position [427, 0]
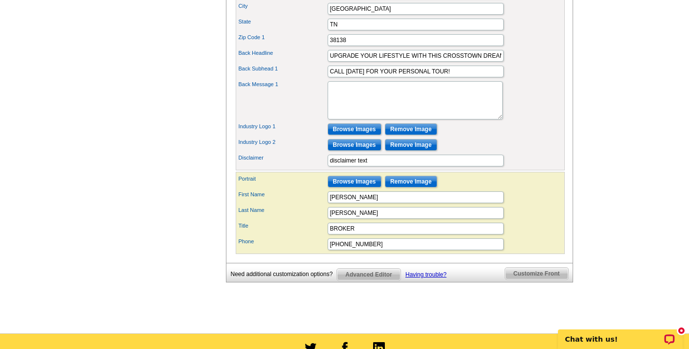
click at [536, 279] on span "Customize Front" at bounding box center [536, 274] width 63 height 12
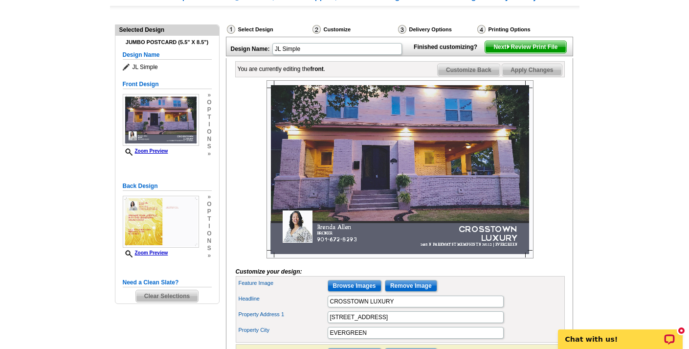
scroll to position [88, 0]
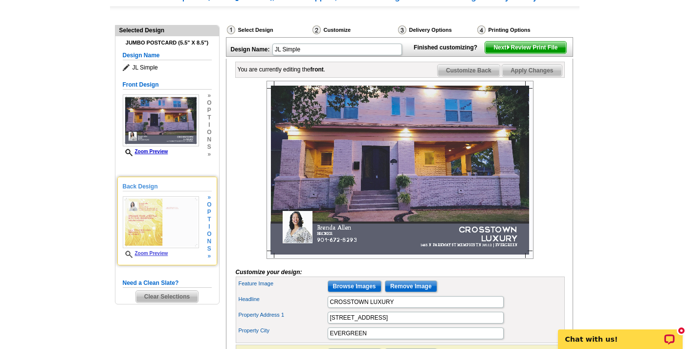
click at [181, 214] on img at bounding box center [161, 222] width 76 height 52
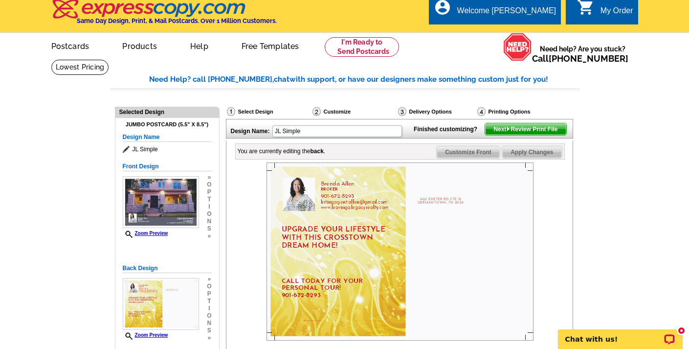
scroll to position [5, 0]
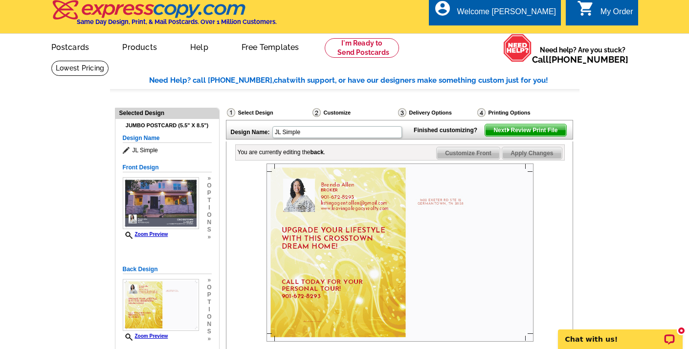
click at [532, 159] on span "Apply Changes" at bounding box center [531, 153] width 59 height 12
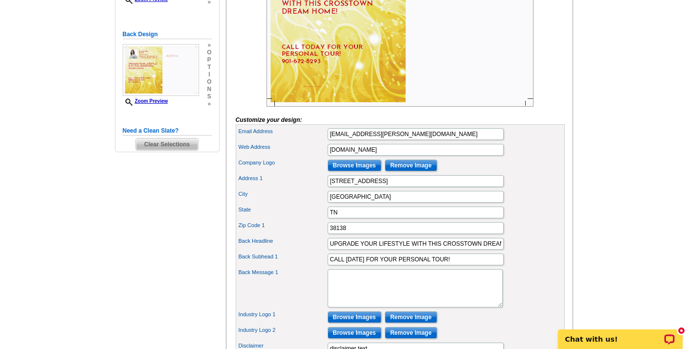
scroll to position [241, 0]
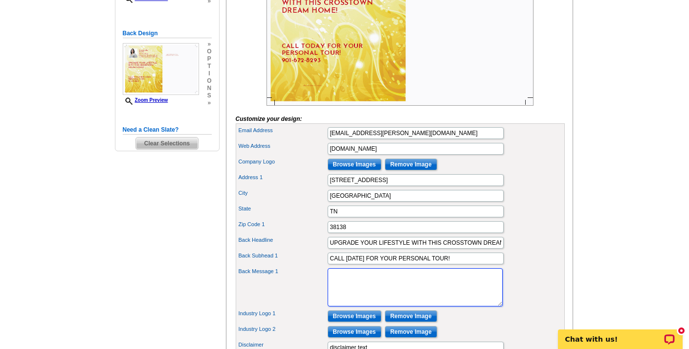
click at [392, 302] on textarea "If you are in the market to buy or sell real estate this Summer, my team has ye…" at bounding box center [415, 287] width 175 height 38
type textarea "W"
type textarea "A"
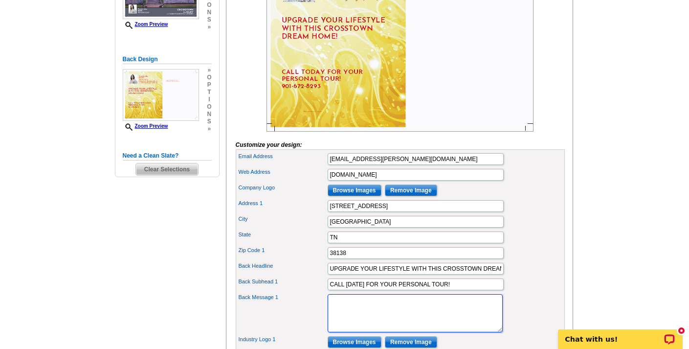
scroll to position [214, 0]
click at [340, 322] on textarea "If you are in the market to buy or sell real estate this Summer, my team has ye…" at bounding box center [415, 313] width 175 height 38
paste textarea "Experience all of the Character of a Historic Estate and all of the Style of a …"
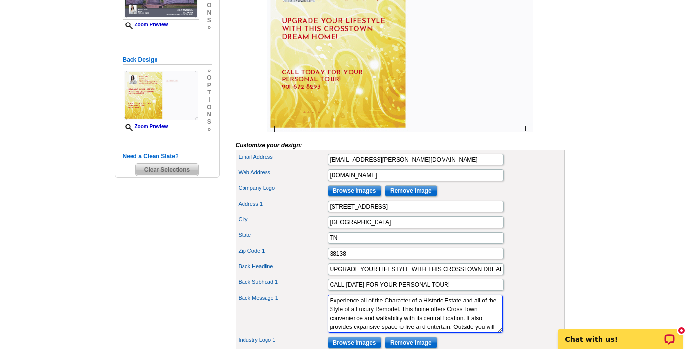
scroll to position [114, 0]
type textarea "Experience all of the Character of a Historic Estate and all of the Style of a …"
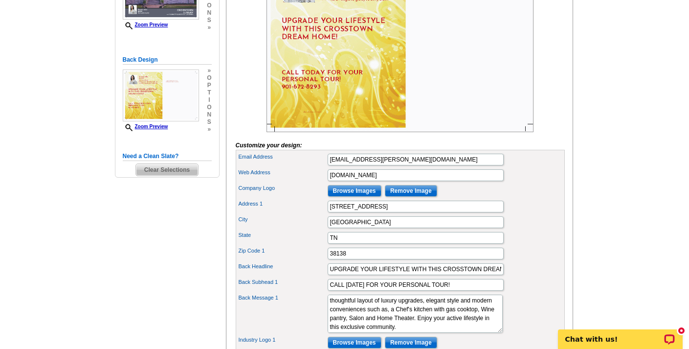
click at [534, 261] on div "Zip Code 1 38138" at bounding box center [400, 254] width 325 height 16
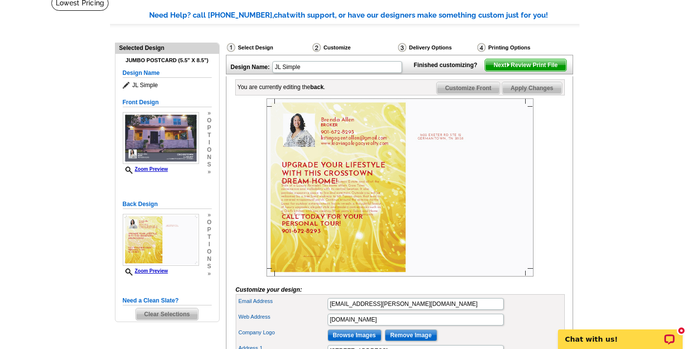
scroll to position [79, 0]
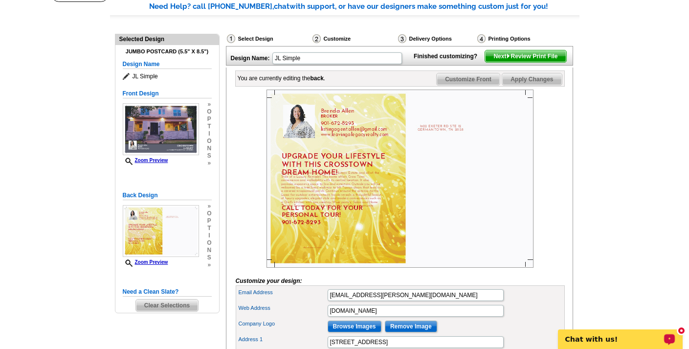
click at [671, 338] on circle "Open LiveChat chat widget" at bounding box center [669, 337] width 1 height 1
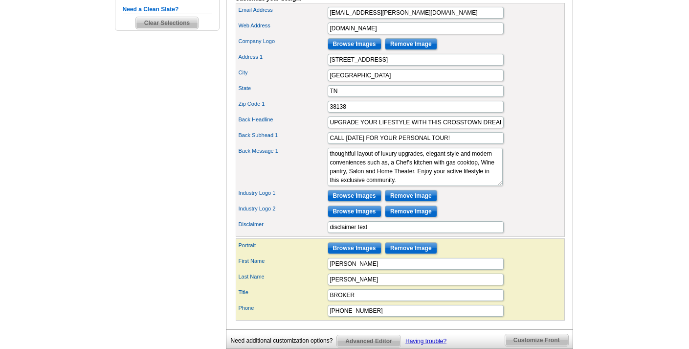
scroll to position [362, 0]
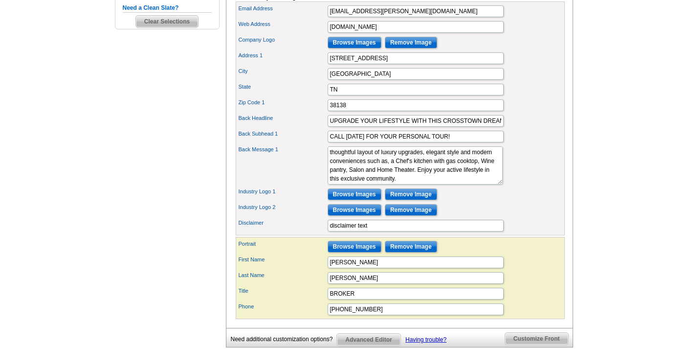
click at [361, 216] on input "Browse Images" at bounding box center [355, 210] width 54 height 12
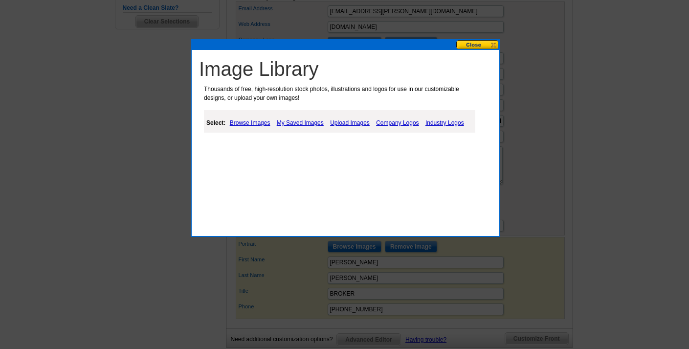
click at [445, 123] on link "Industry Logos" at bounding box center [445, 123] width 44 height 12
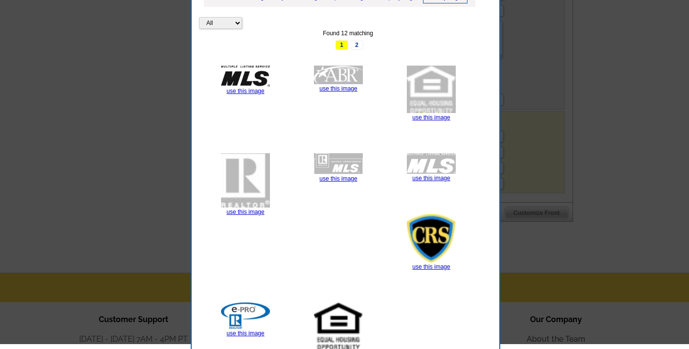
scroll to position [489, 0]
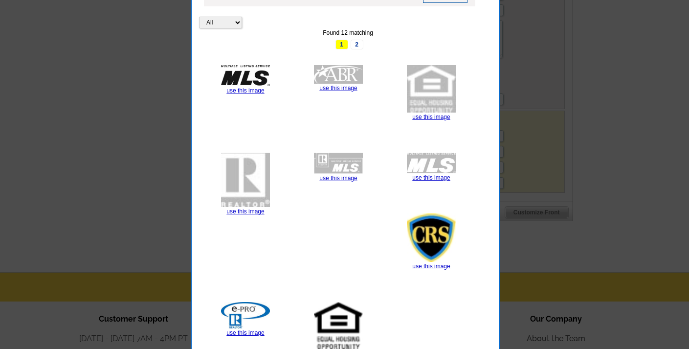
click at [357, 348] on link "use this image" at bounding box center [338, 353] width 38 height 7
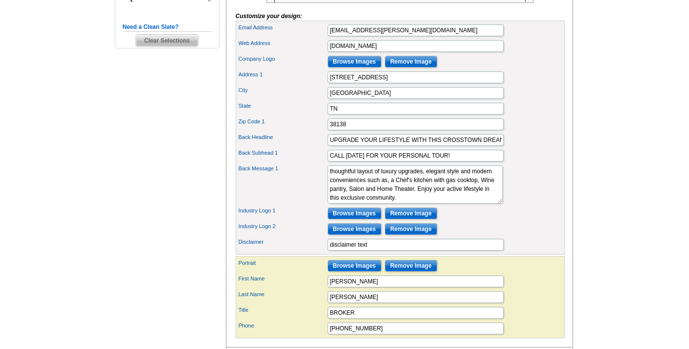
scroll to position [346, 0]
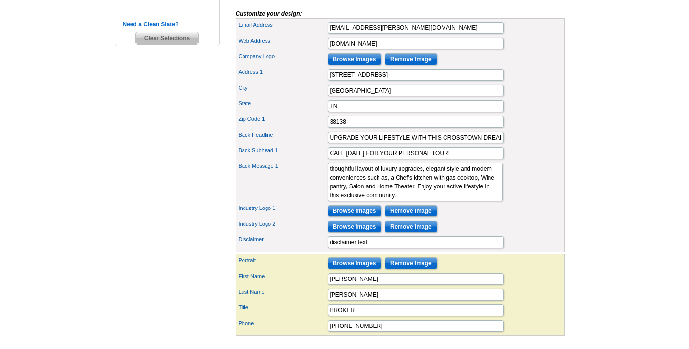
click at [357, 217] on input "Browse Images" at bounding box center [355, 211] width 54 height 12
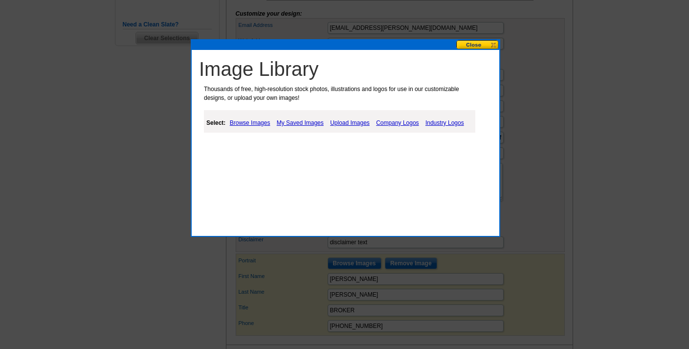
click at [444, 122] on link "Industry Logos" at bounding box center [445, 123] width 44 height 12
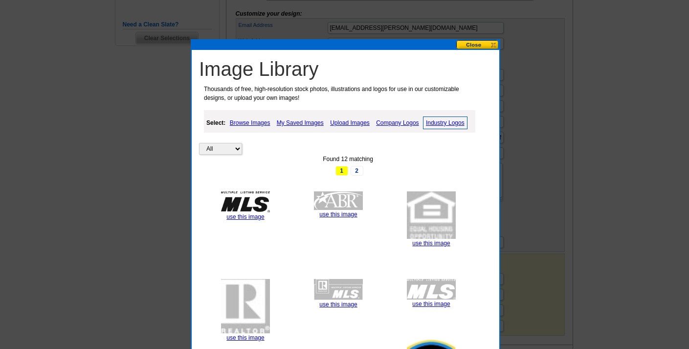
click at [246, 301] on img at bounding box center [245, 306] width 49 height 55
click at [252, 336] on link "use this image" at bounding box center [245, 337] width 38 height 7
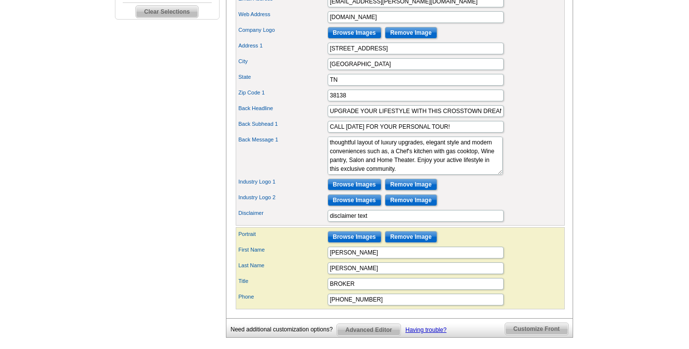
scroll to position [373, 0]
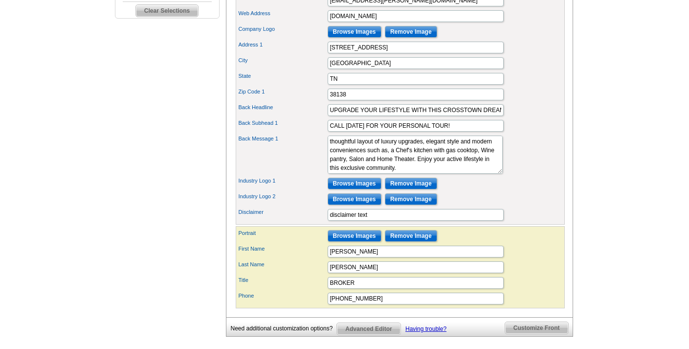
click at [360, 189] on input "Browse Images" at bounding box center [355, 184] width 54 height 12
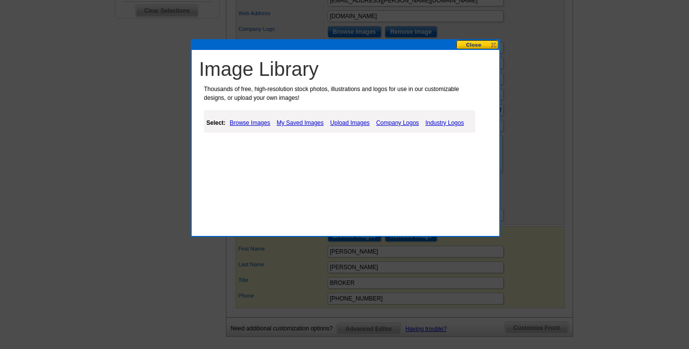
click at [356, 122] on link "Upload Images" at bounding box center [350, 123] width 45 height 12
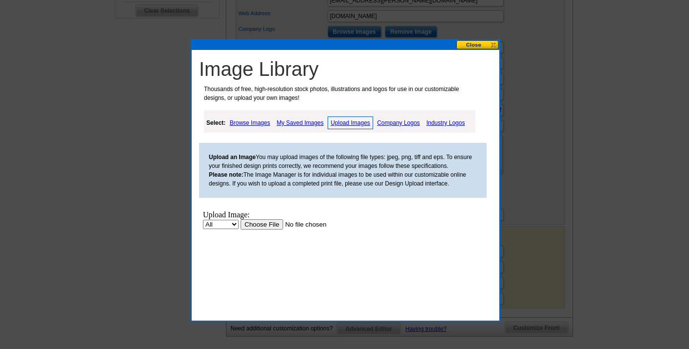
scroll to position [0, 0]
click at [267, 224] on input "file" at bounding box center [303, 224] width 124 height 10
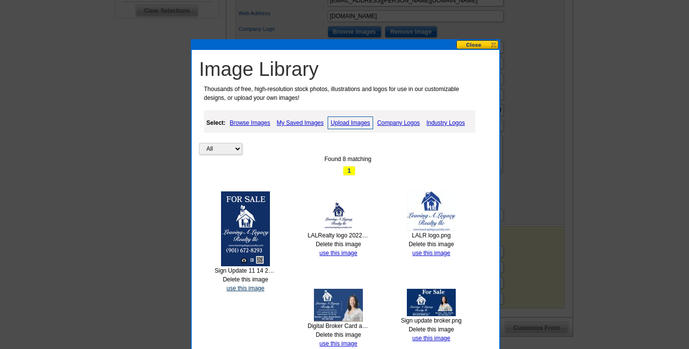
click at [254, 287] on link "use this image" at bounding box center [245, 288] width 38 height 7
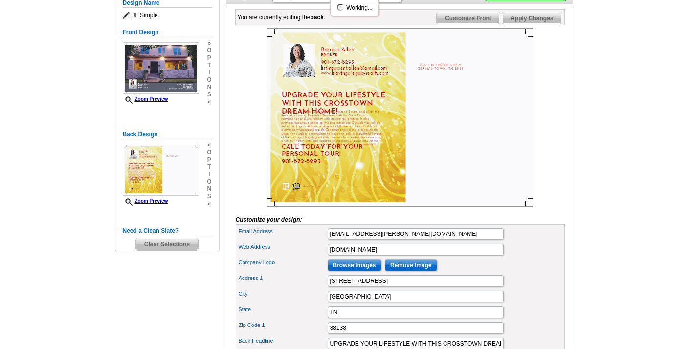
scroll to position [140, 0]
click at [364, 270] on input "Browse Images" at bounding box center [355, 265] width 54 height 12
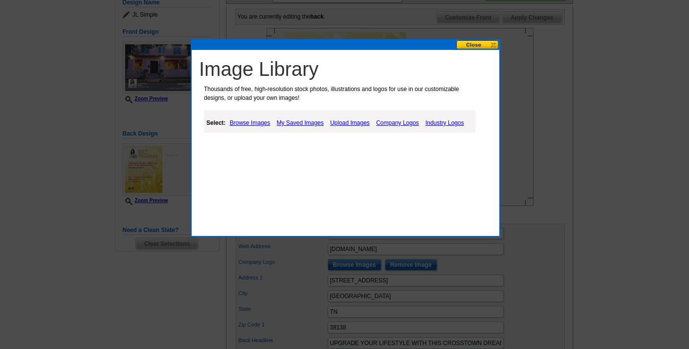
click at [310, 121] on link "My Saved Images" at bounding box center [300, 123] width 52 height 12
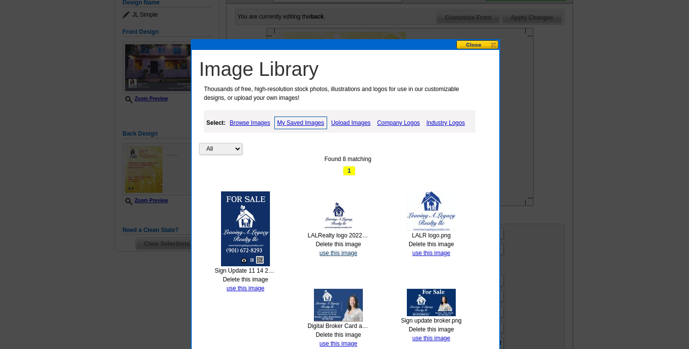
click at [340, 250] on link "use this image" at bounding box center [338, 252] width 38 height 7
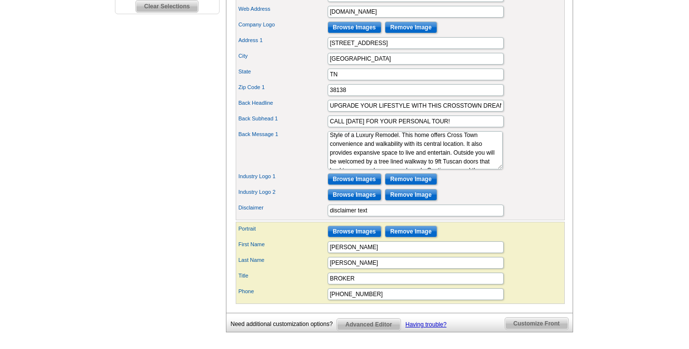
scroll to position [375, 0]
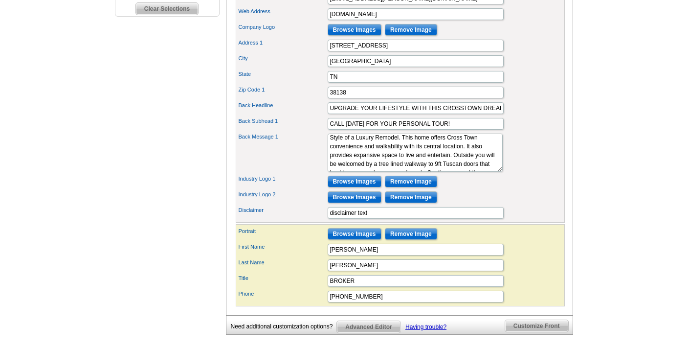
click at [355, 187] on input "Browse Images" at bounding box center [355, 182] width 54 height 12
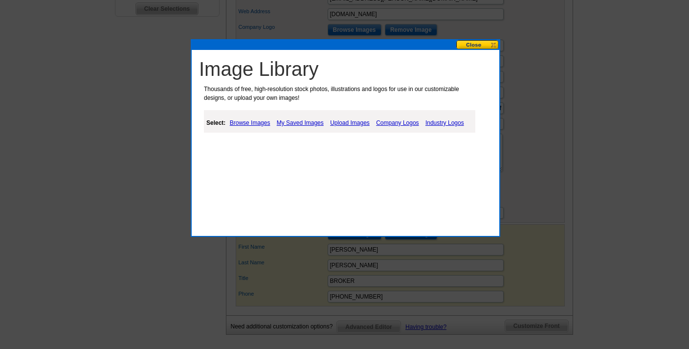
click at [448, 123] on link "Industry Logos" at bounding box center [445, 123] width 44 height 12
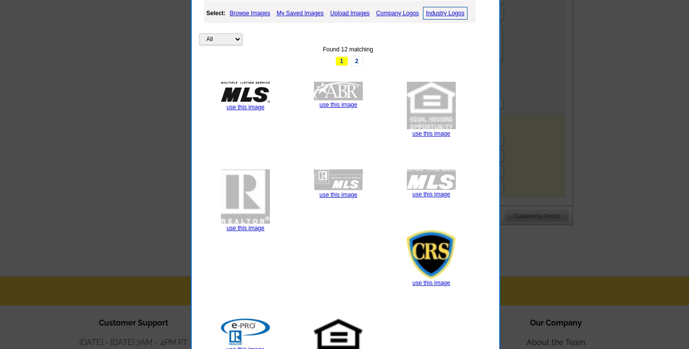
scroll to position [485, 0]
click at [245, 205] on img at bounding box center [245, 196] width 49 height 55
click at [248, 226] on link "use this image" at bounding box center [245, 227] width 38 height 7
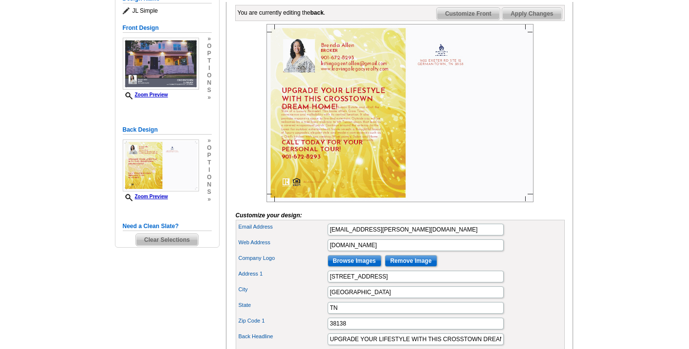
scroll to position [145, 0]
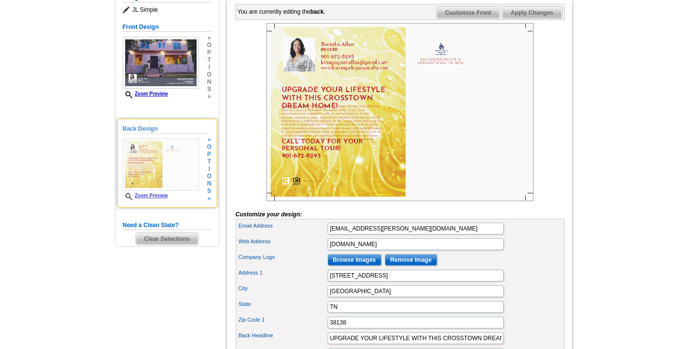
click at [158, 194] on link "Zoom Preview" at bounding box center [145, 195] width 45 height 5
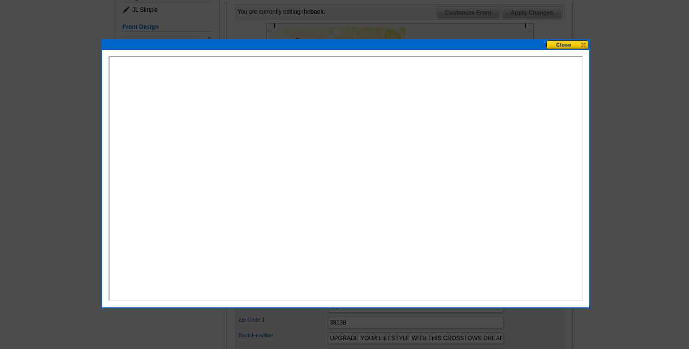
click at [616, 76] on div at bounding box center [344, 102] width 689 height 494
click at [565, 44] on button at bounding box center [567, 44] width 43 height 9
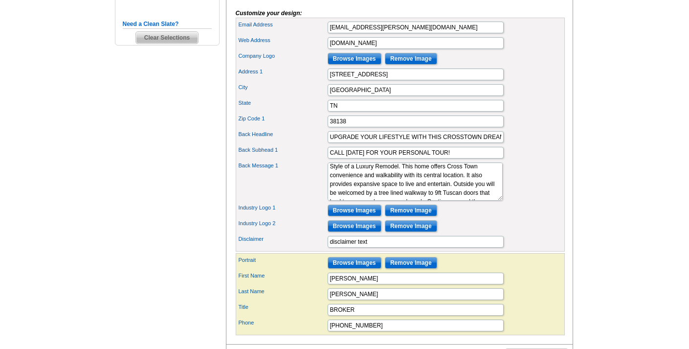
scroll to position [347, 0]
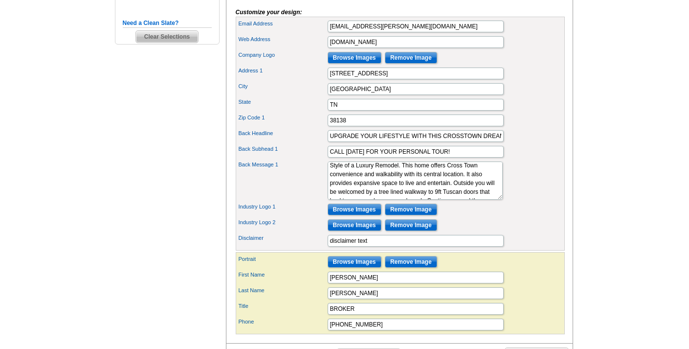
click at [362, 215] on input "Browse Images" at bounding box center [355, 209] width 54 height 12
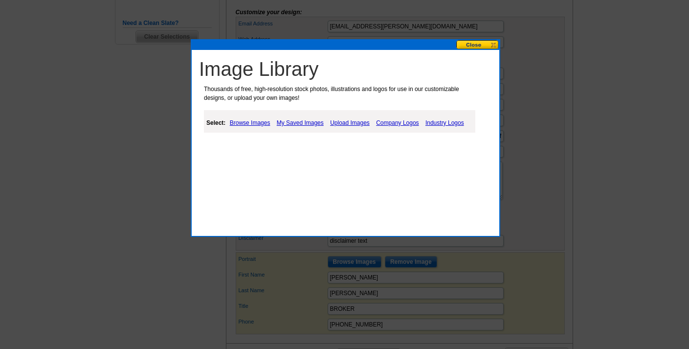
click at [353, 123] on link "Upload Images" at bounding box center [350, 123] width 45 height 12
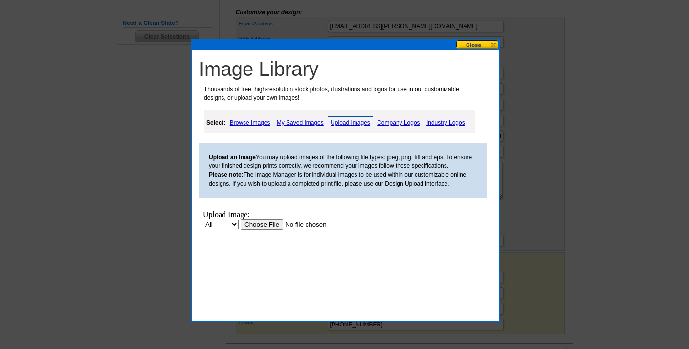
scroll to position [0, 0]
click at [293, 124] on link "My Saved Images" at bounding box center [300, 123] width 52 height 12
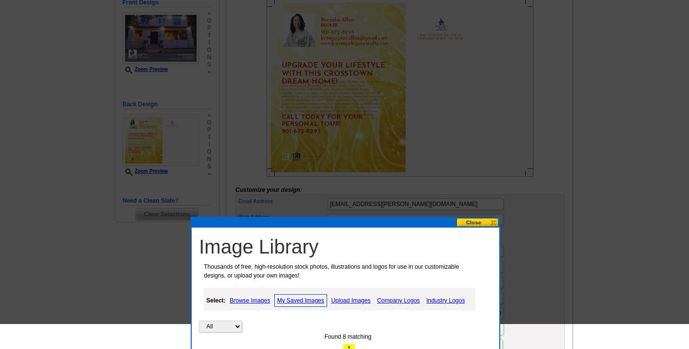
scroll to position [141, 0]
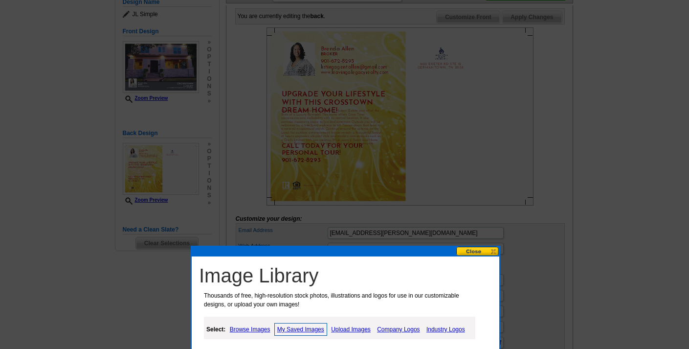
click at [473, 251] on button at bounding box center [477, 250] width 43 height 9
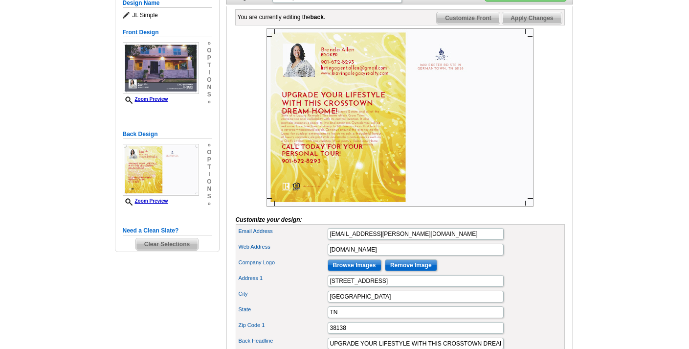
scroll to position [138, 0]
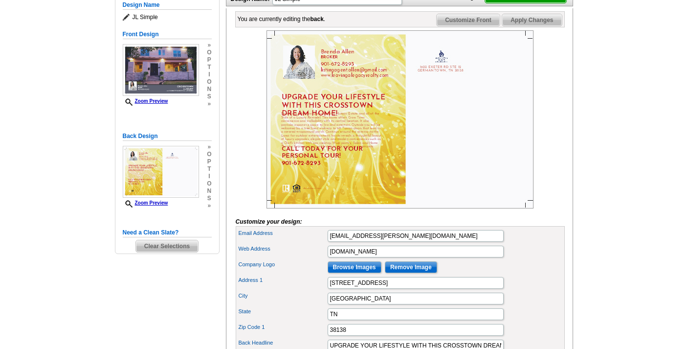
click at [530, 26] on span "Apply Changes" at bounding box center [531, 20] width 59 height 12
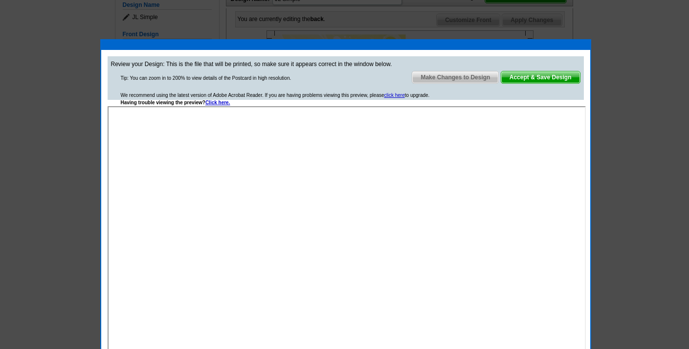
click at [541, 74] on span "Accept & Save Design" at bounding box center [540, 77] width 79 height 12
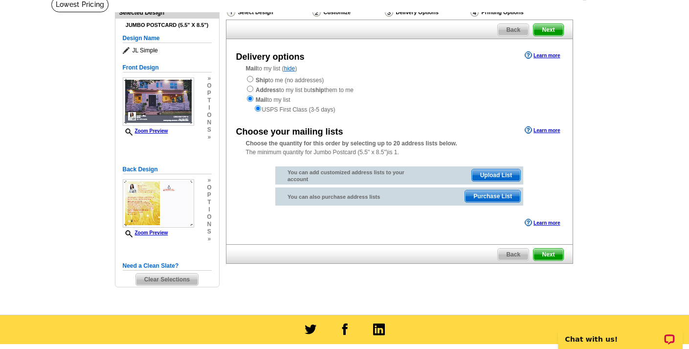
scroll to position [73, 0]
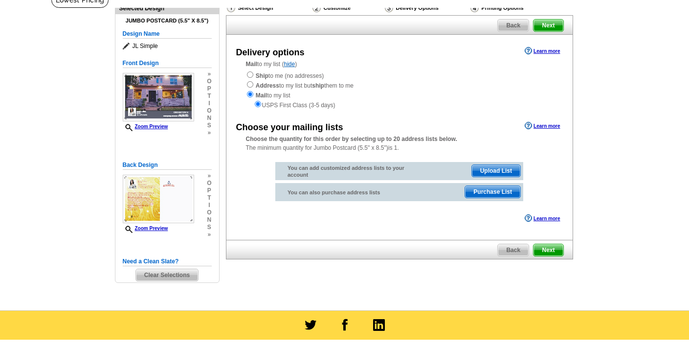
click at [180, 274] on span "Clear Selections" at bounding box center [167, 275] width 62 height 12
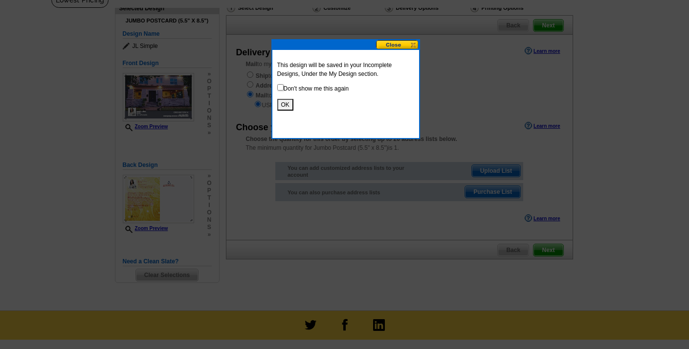
click at [288, 103] on button "OK" at bounding box center [285, 105] width 16 height 12
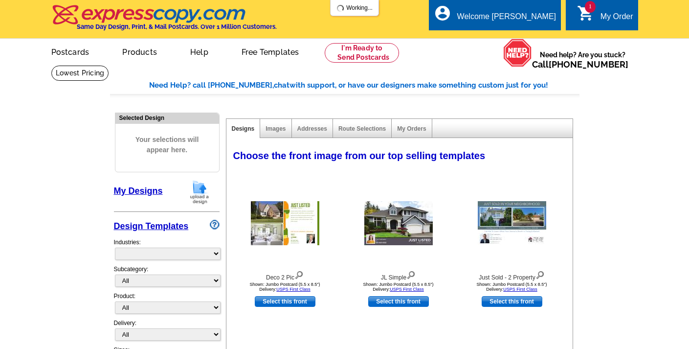
select select "785"
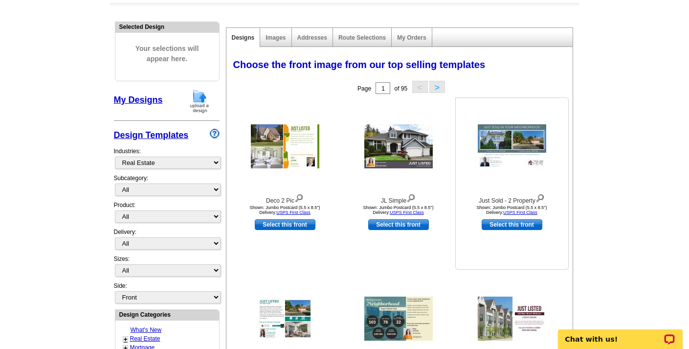
scroll to position [91, 0]
